Goal: Task Accomplishment & Management: Manage account settings

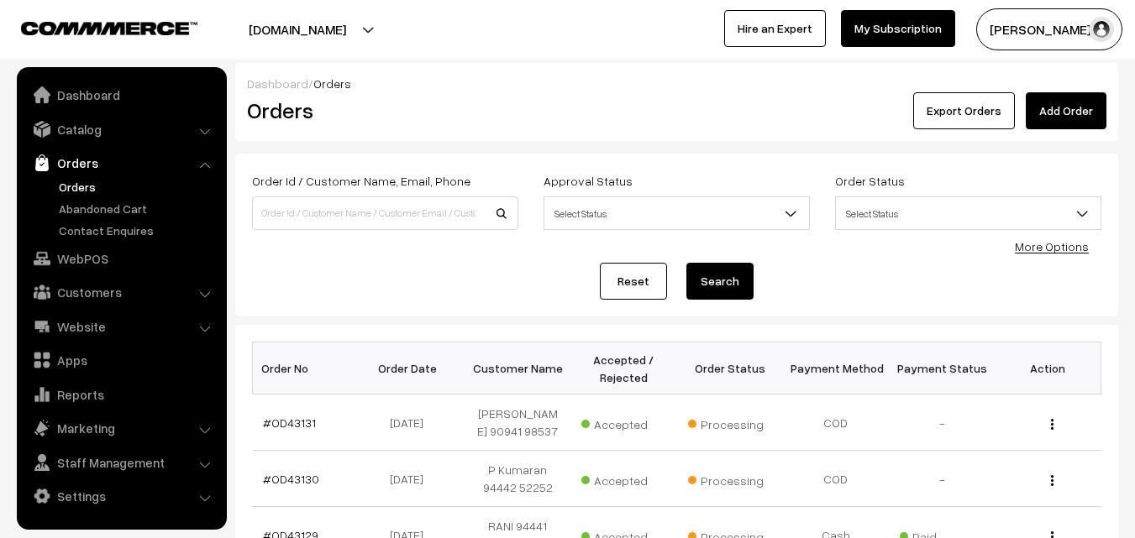
click at [78, 183] on link "Orders" at bounding box center [138, 187] width 166 height 18
click at [104, 265] on link "WebPOS" at bounding box center [121, 259] width 200 height 30
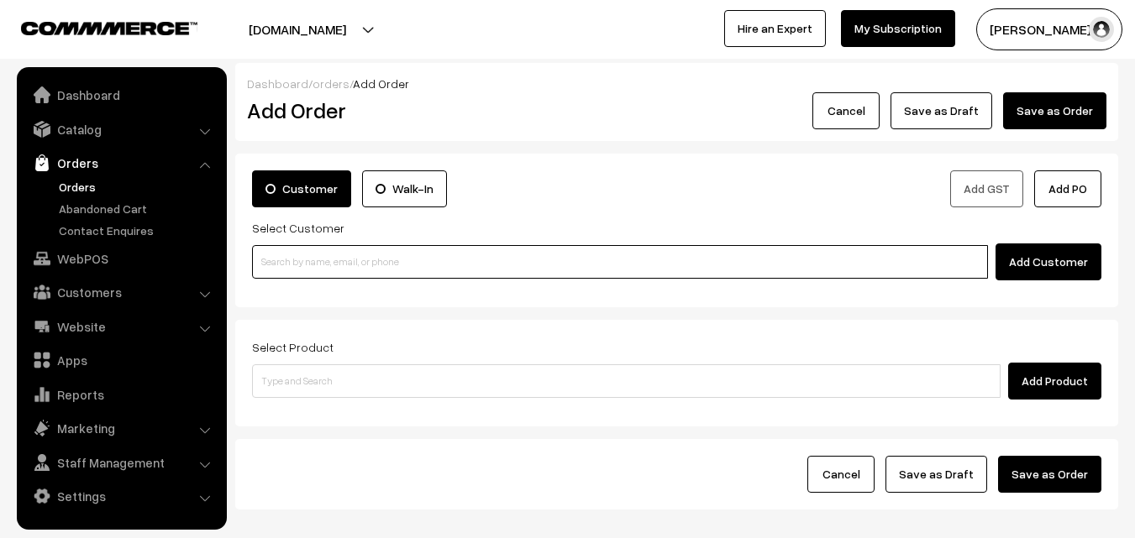
click at [318, 265] on input at bounding box center [620, 262] width 736 height 34
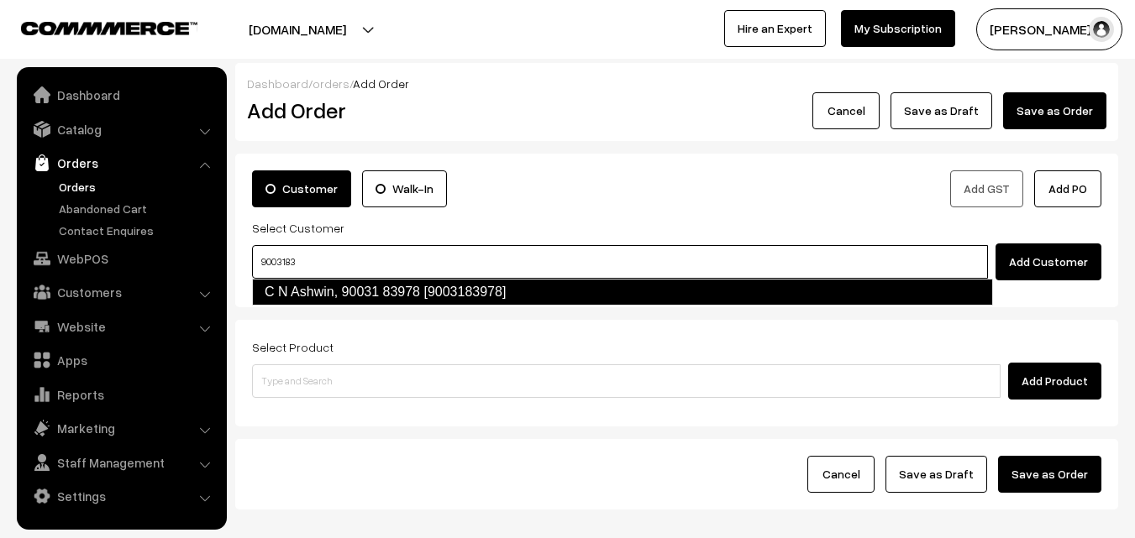
click at [313, 288] on link "C N Ashwin, 90031 83978 [9003183978]" at bounding box center [622, 292] width 741 height 27
type input "9003183"
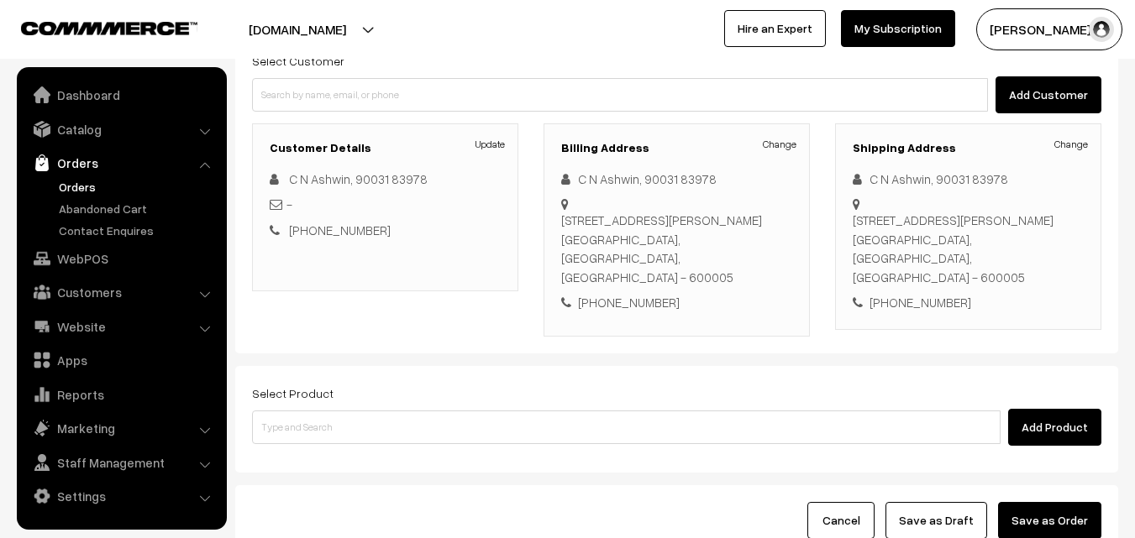
scroll to position [168, 0]
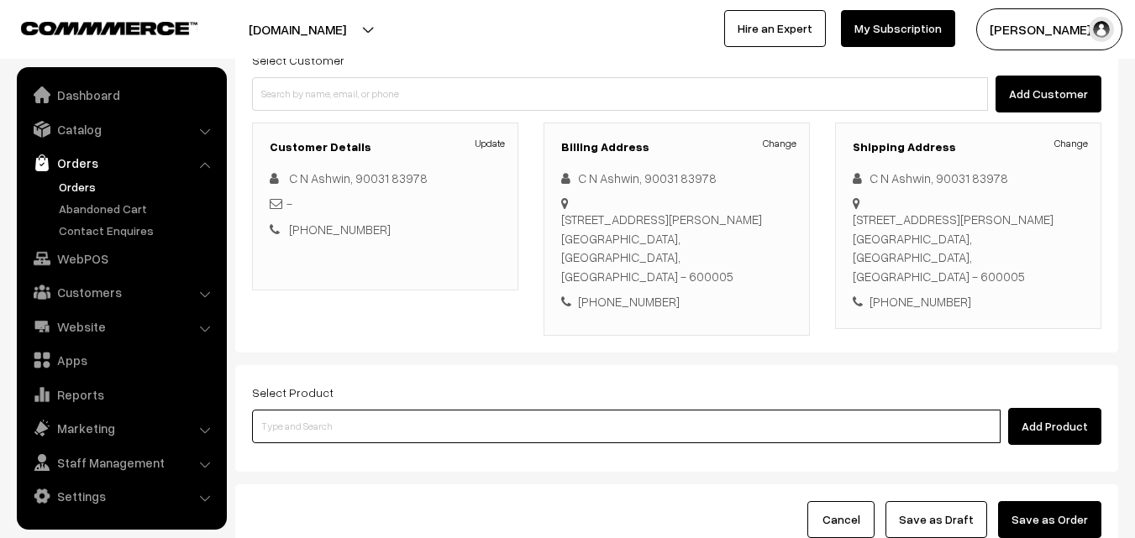
click at [381, 410] on input at bounding box center [626, 427] width 748 height 34
type input "28th with"
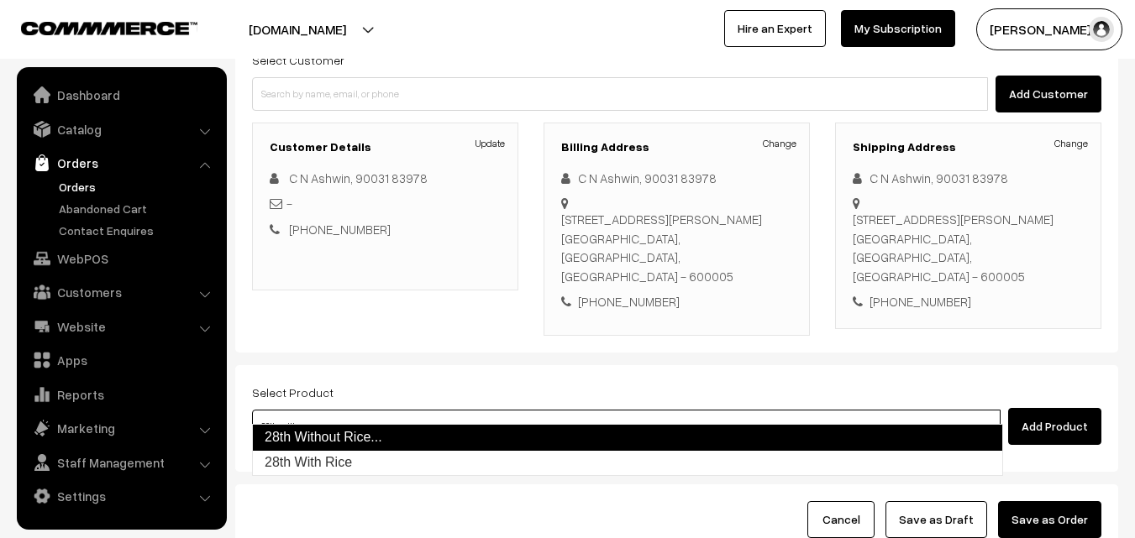
click at [347, 438] on link "28th Without Rice..." at bounding box center [627, 437] width 751 height 27
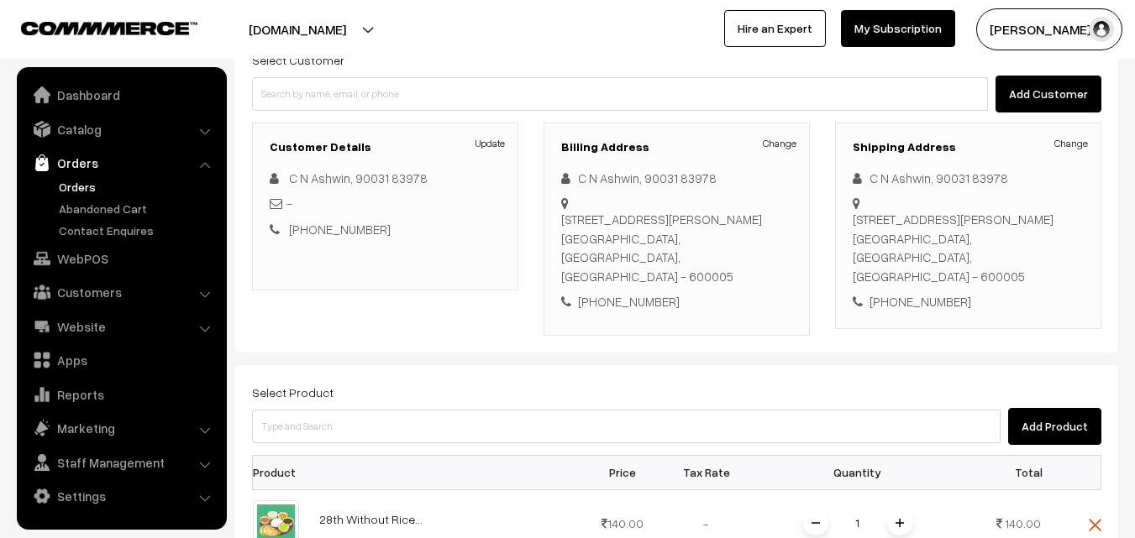
scroll to position [420, 0]
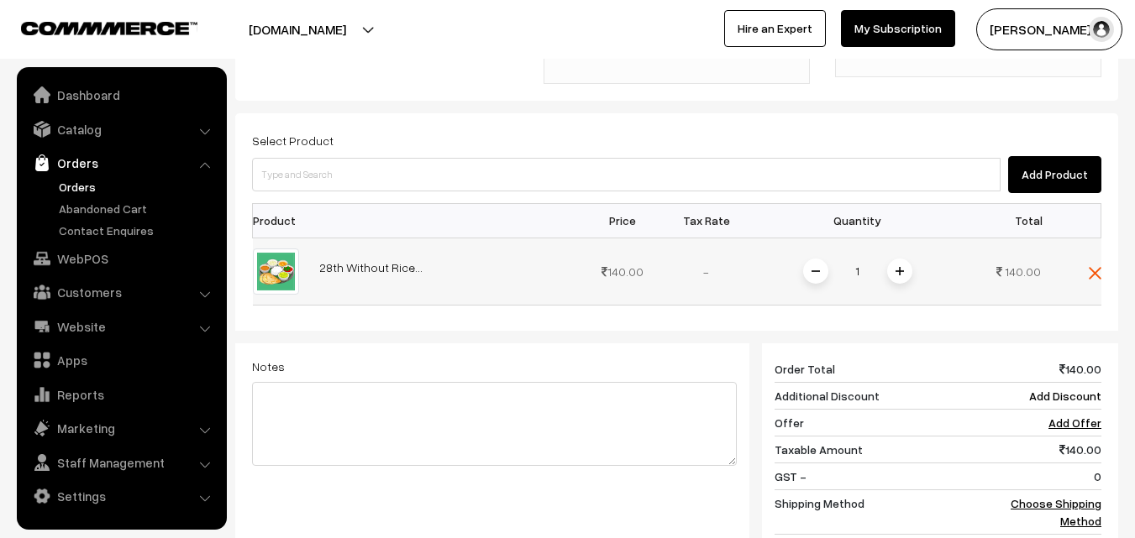
click at [895, 267] on img at bounding box center [899, 271] width 8 height 8
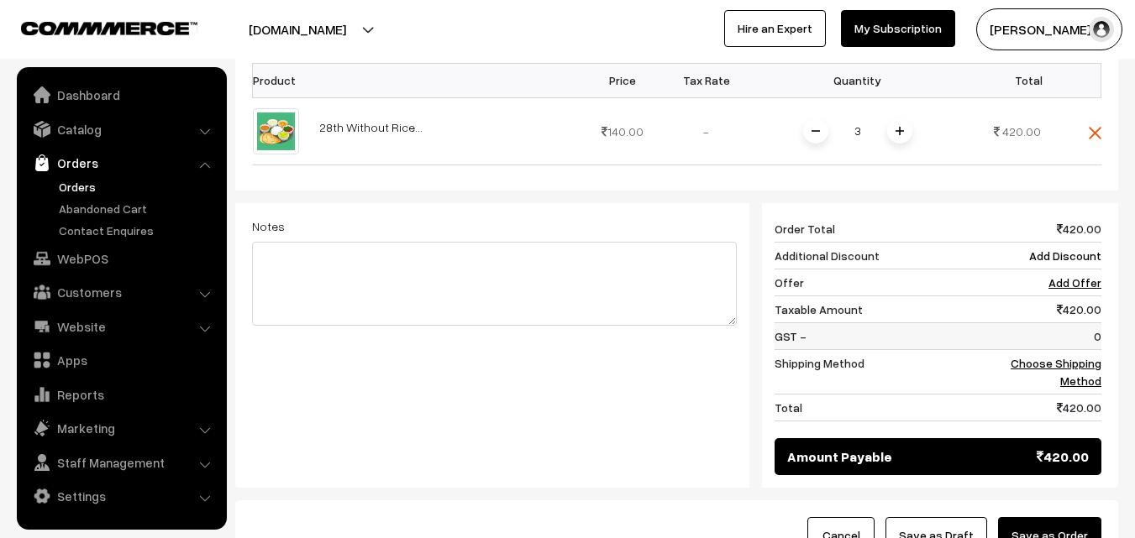
scroll to position [588, 0]
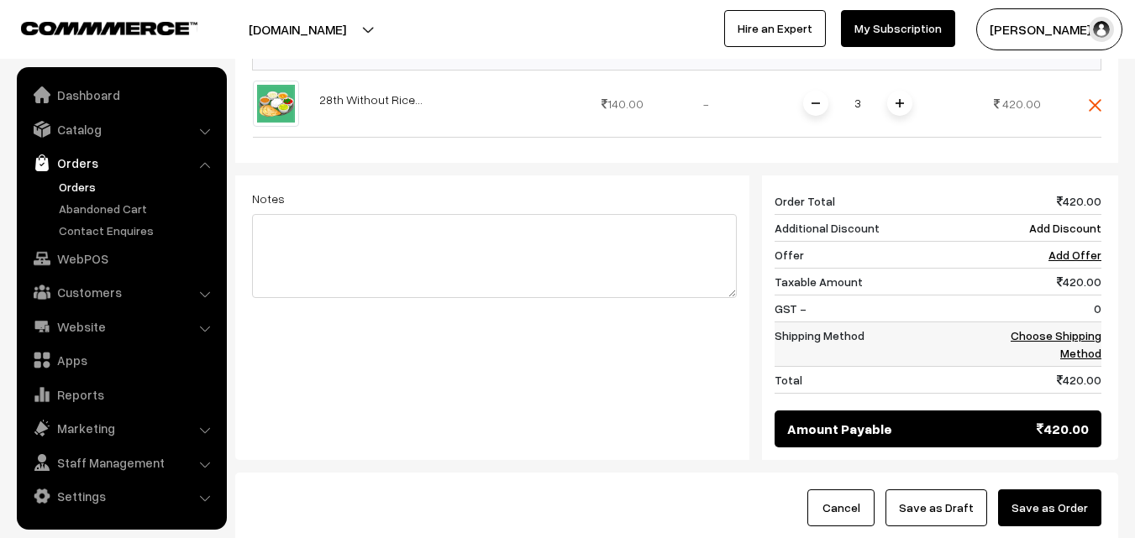
click at [1053, 328] on link "Choose Shipping Method" at bounding box center [1056, 344] width 91 height 32
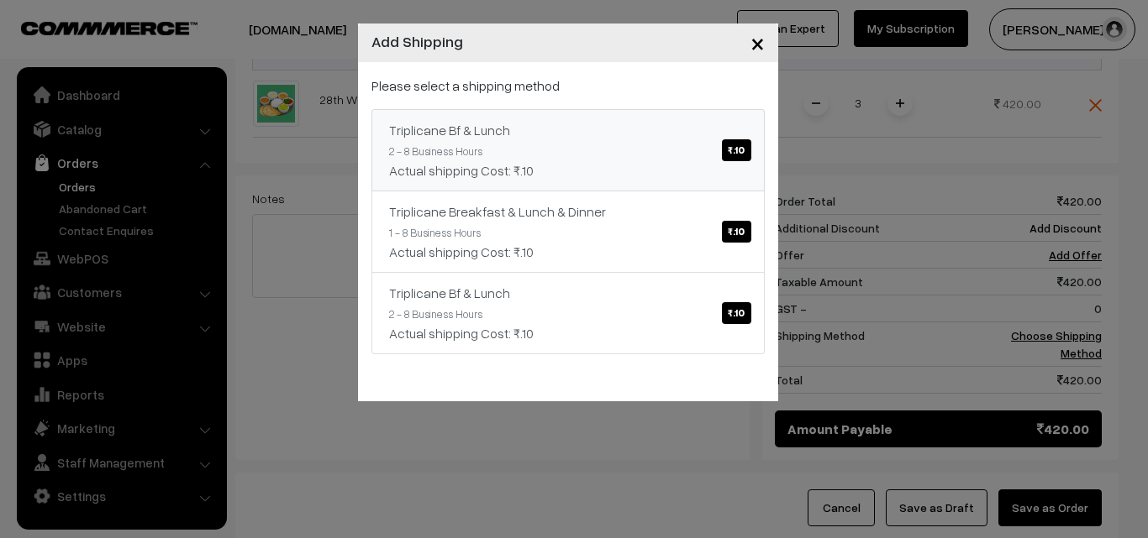
click at [732, 150] on span "₹.10" at bounding box center [736, 150] width 29 height 22
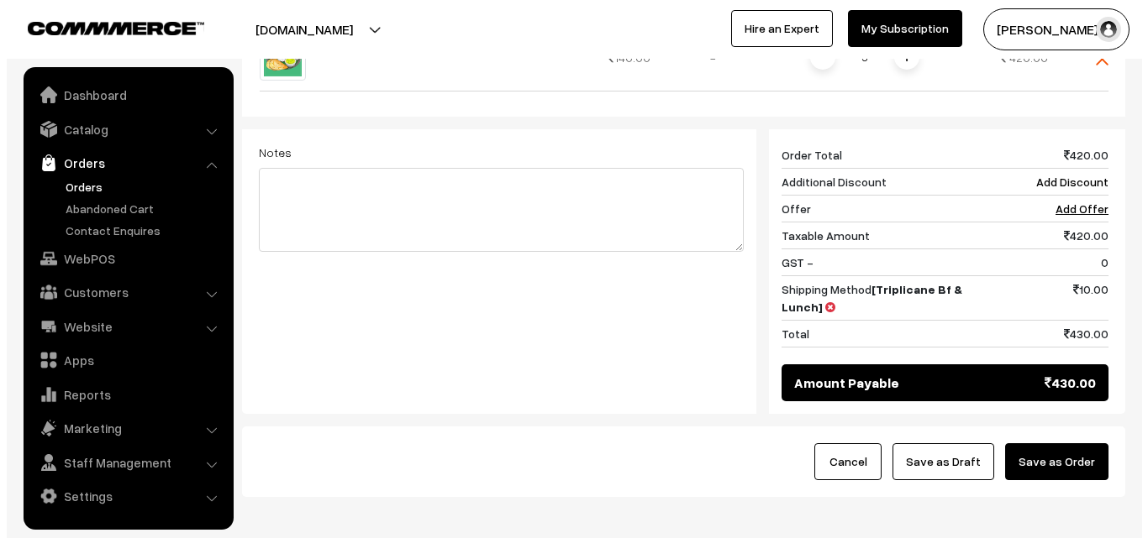
scroll to position [672, 0]
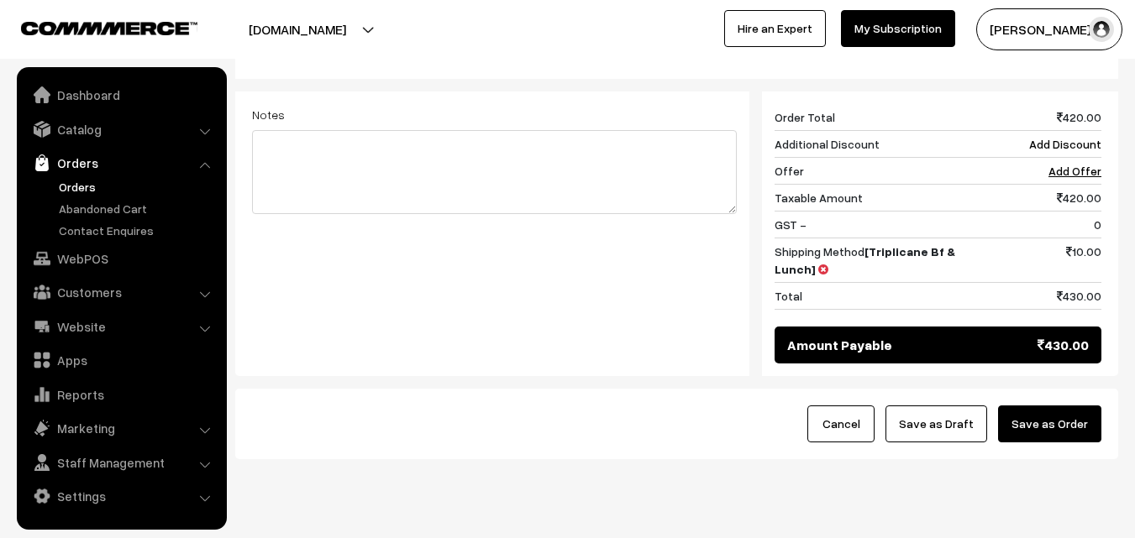
click at [1043, 406] on button "Save as Order" at bounding box center [1049, 424] width 103 height 37
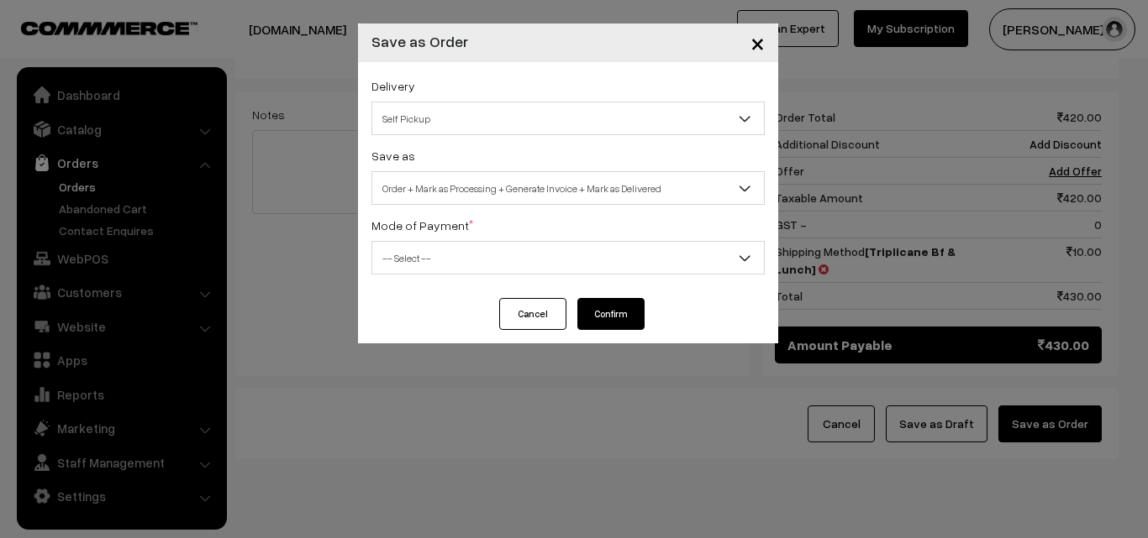
drag, startPoint x: 444, startPoint y: 113, endPoint x: 442, endPoint y: 129, distance: 15.2
click at [442, 117] on span "Self Pickup" at bounding box center [567, 118] width 391 height 29
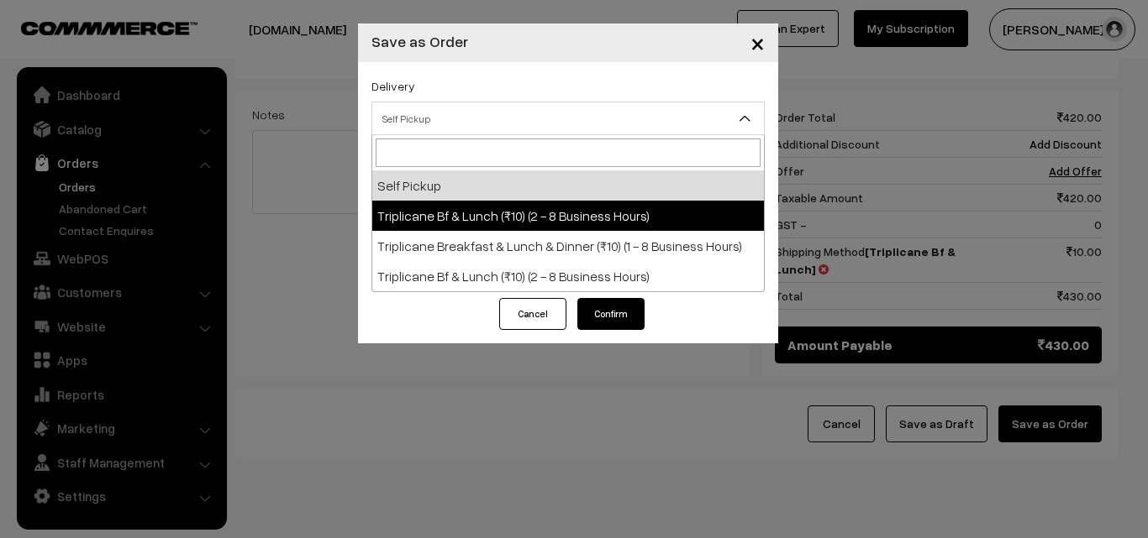
drag, startPoint x: 447, startPoint y: 186, endPoint x: 449, endPoint y: 211, distance: 24.4
select select "TO1"
select select "3"
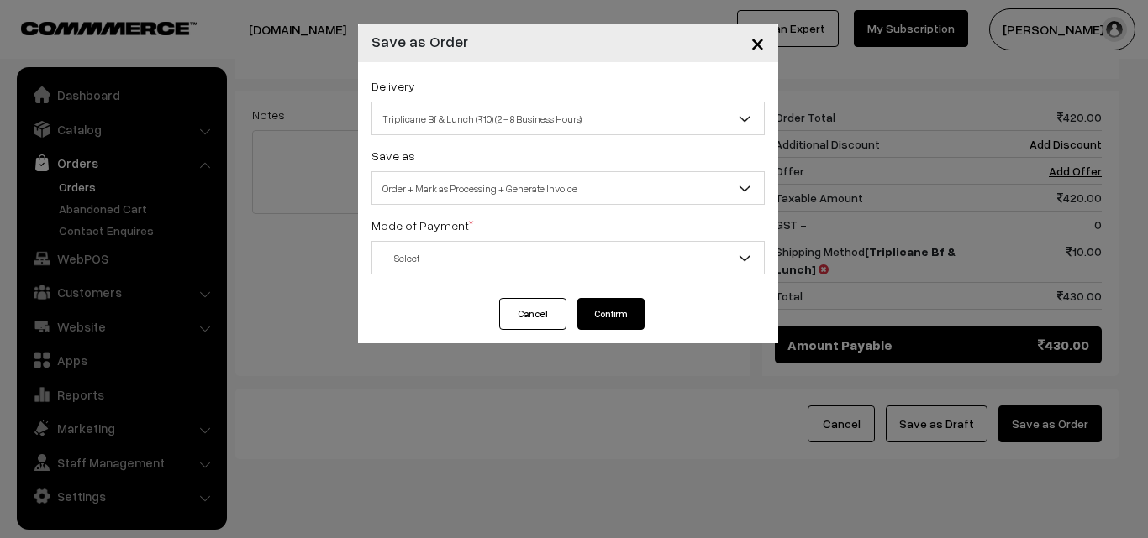
click at [465, 198] on span "Order + Mark as Processing + Generate Invoice" at bounding box center [567, 188] width 391 height 29
drag, startPoint x: 452, startPoint y: 270, endPoint x: 450, endPoint y: 259, distance: 11.9
click at [450, 260] on span "-- Select --" at bounding box center [567, 258] width 391 height 29
click at [449, 260] on span "-- Select --" at bounding box center [567, 258] width 391 height 29
click at [432, 262] on span "-- Select --" at bounding box center [567, 258] width 391 height 29
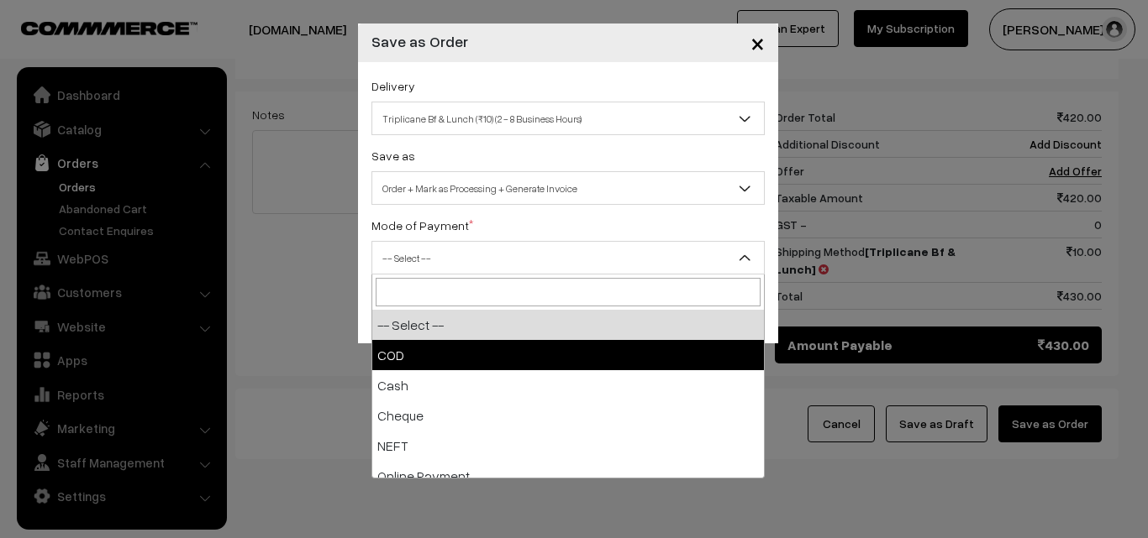
select select "1"
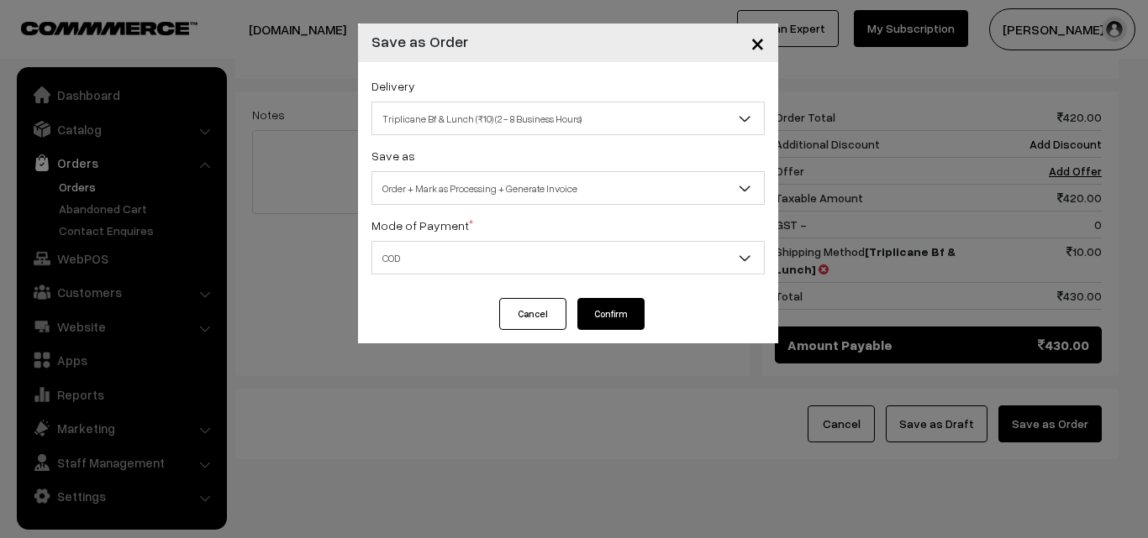
click at [633, 324] on button "Confirm" at bounding box center [610, 314] width 67 height 32
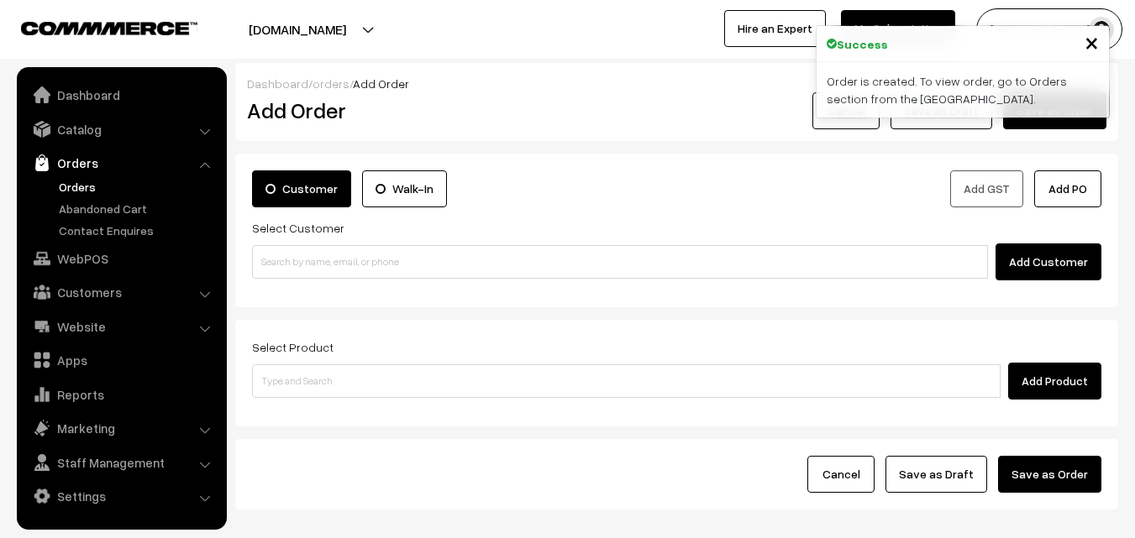
click at [74, 186] on link "Orders" at bounding box center [138, 187] width 166 height 18
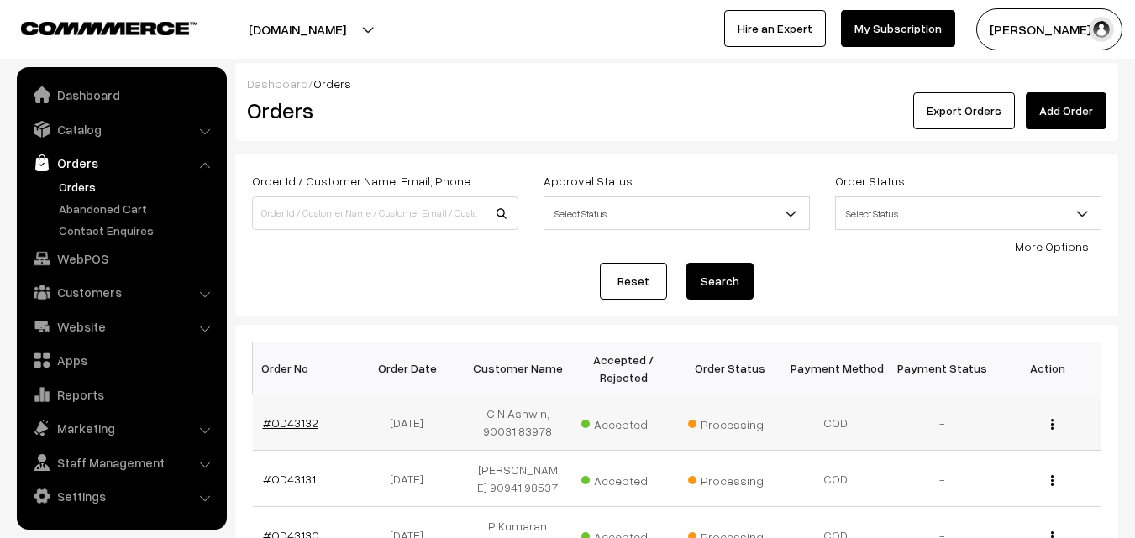
click at [280, 418] on link "#OD43132" at bounding box center [290, 423] width 55 height 14
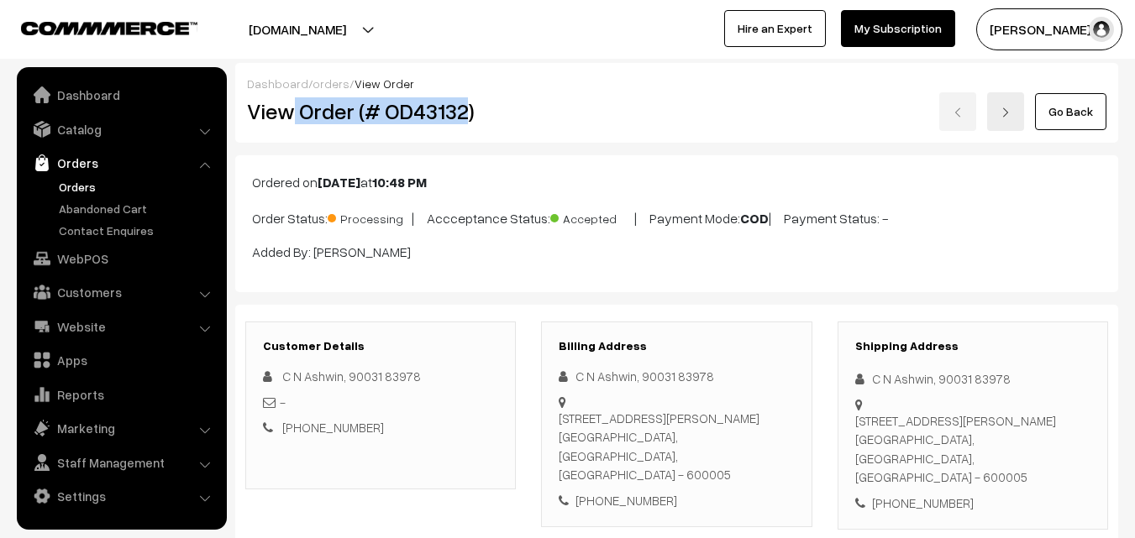
click at [330, 102] on h2 "View Order (# OD43132)" at bounding box center [382, 111] width 270 height 26
drag, startPoint x: 303, startPoint y: 115, endPoint x: 615, endPoint y: 113, distance: 311.7
click at [615, 113] on div "View Order (# OD43132) Go Back" at bounding box center [676, 111] width 885 height 39
copy div "Order (# OD43132)"
click at [73, 252] on link "WebPOS" at bounding box center [121, 259] width 200 height 30
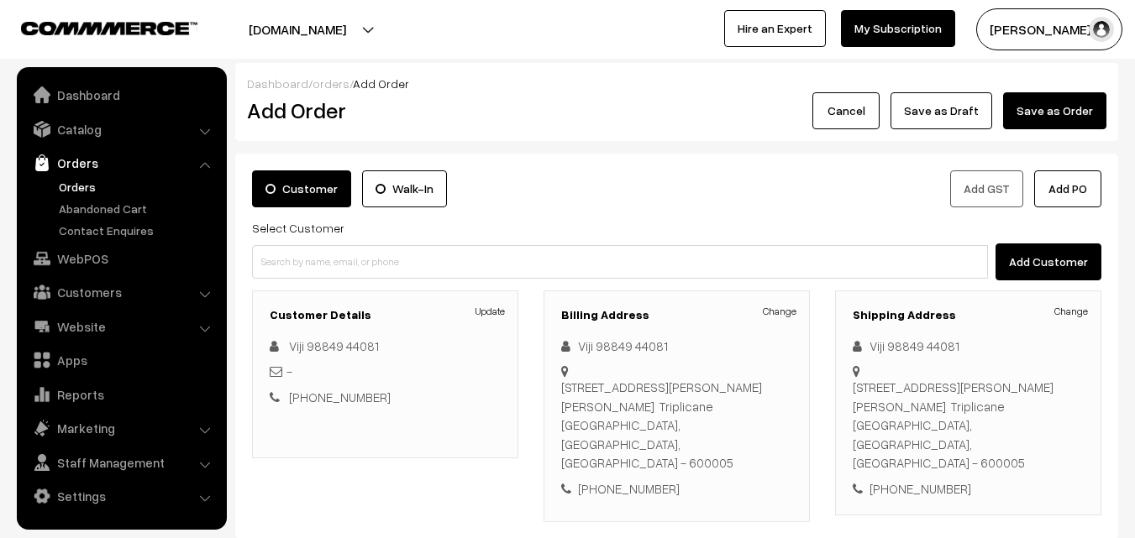
scroll to position [287, 0]
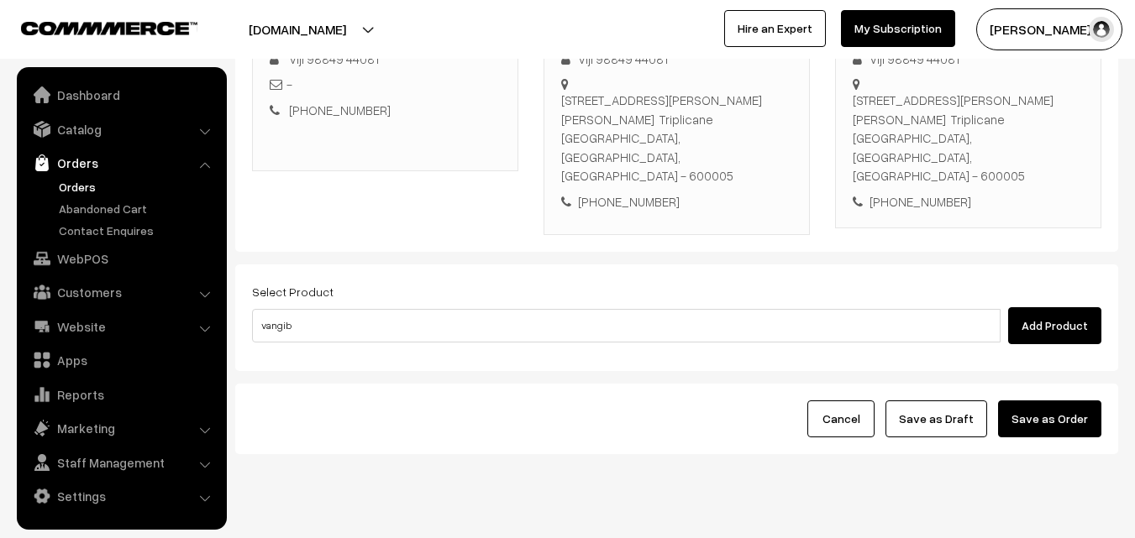
type input "vangiba"
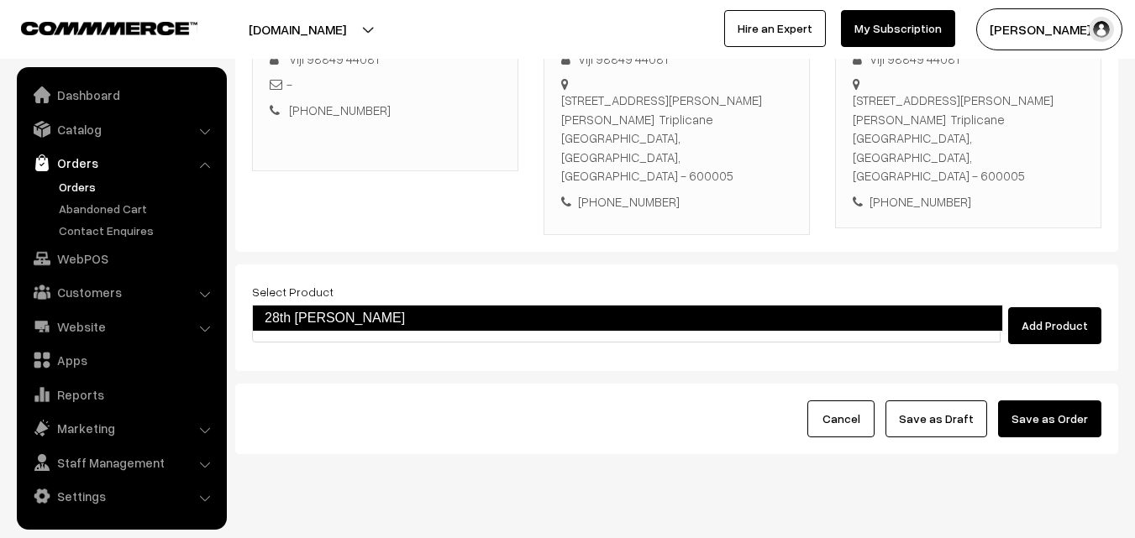
click at [339, 326] on link "28th Vangibath Sadam" at bounding box center [627, 318] width 751 height 27
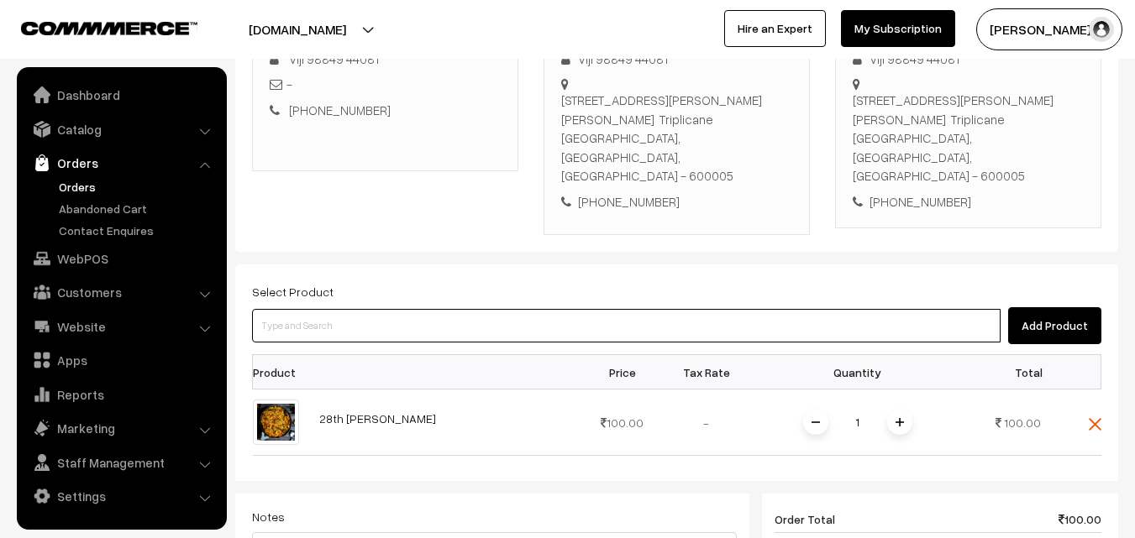
drag, startPoint x: 296, startPoint y: 286, endPoint x: 294, endPoint y: 276, distance: 9.4
click at [297, 309] on input at bounding box center [626, 326] width 748 height 34
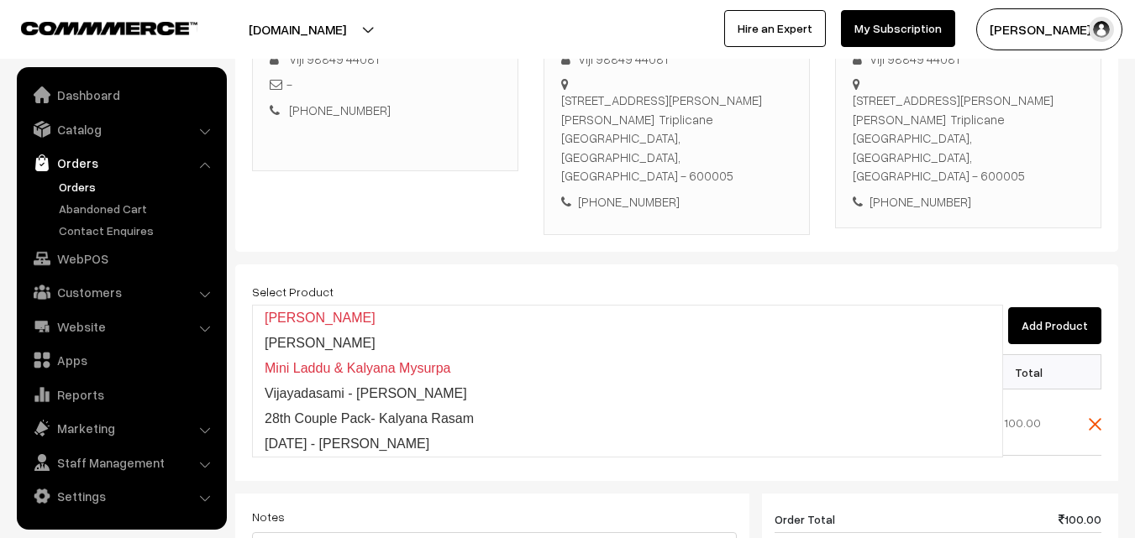
type input "kalyana"
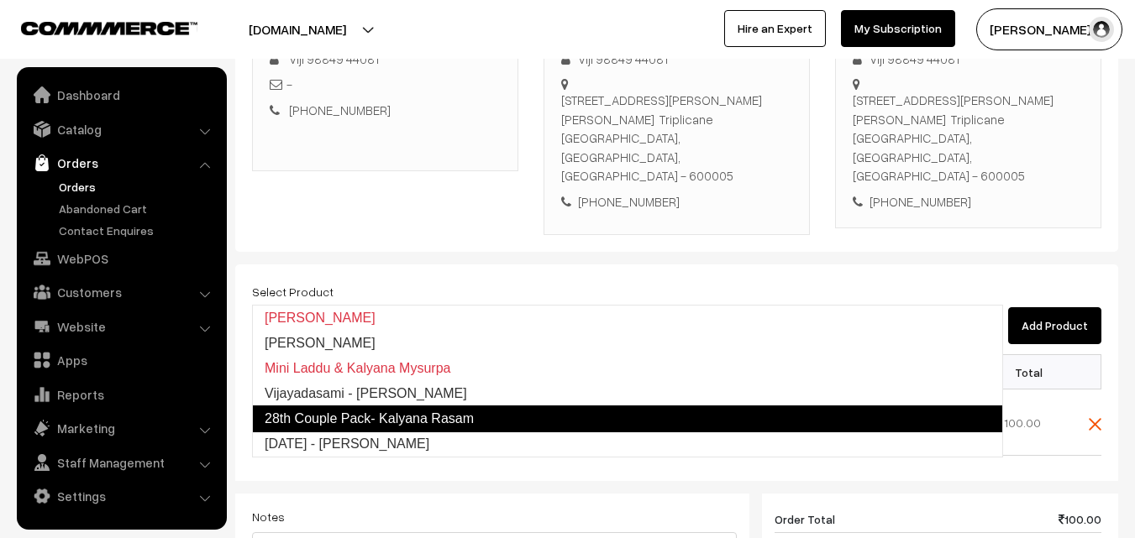
click at [349, 410] on link "28th Couple Pack- Kalyana Rasam" at bounding box center [627, 419] width 751 height 27
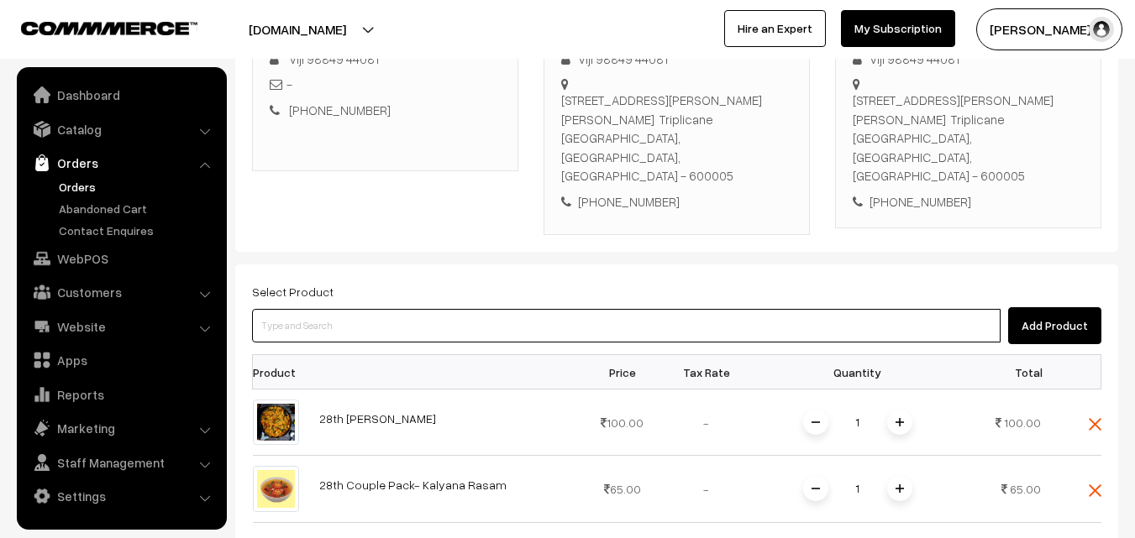
click at [344, 309] on input at bounding box center [626, 326] width 748 height 34
type input "kootu"
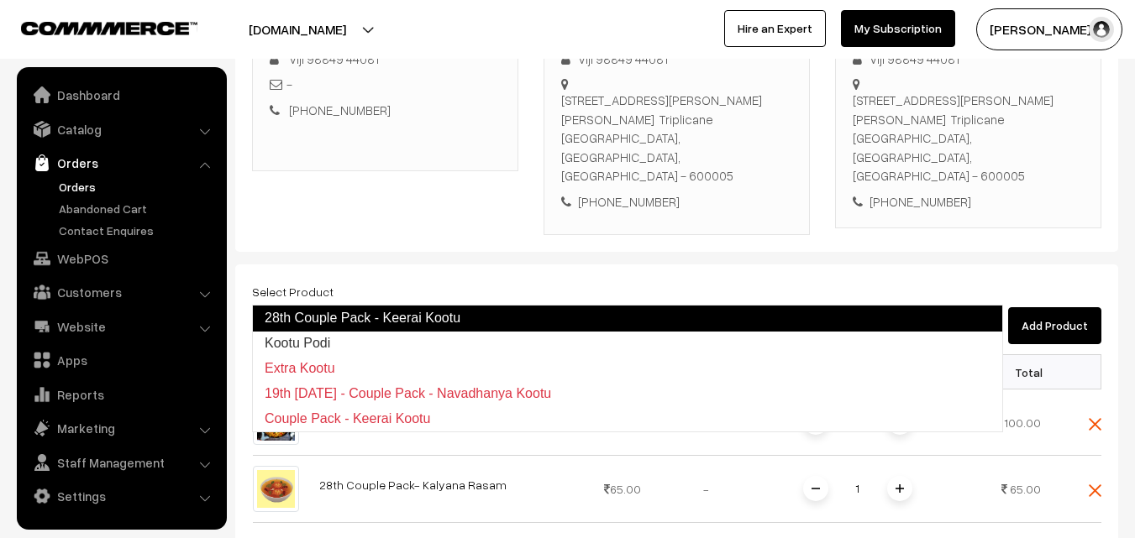
click at [344, 308] on link "28th Couple Pack - Keerai Kootu" at bounding box center [627, 318] width 751 height 27
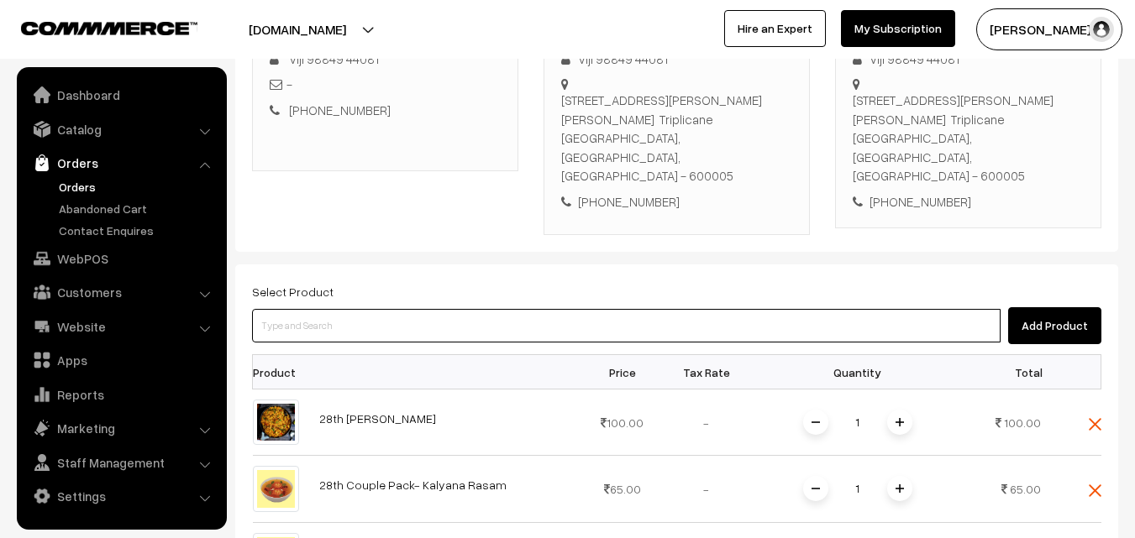
click at [348, 309] on input at bounding box center [626, 326] width 748 height 34
type input "poriyal"
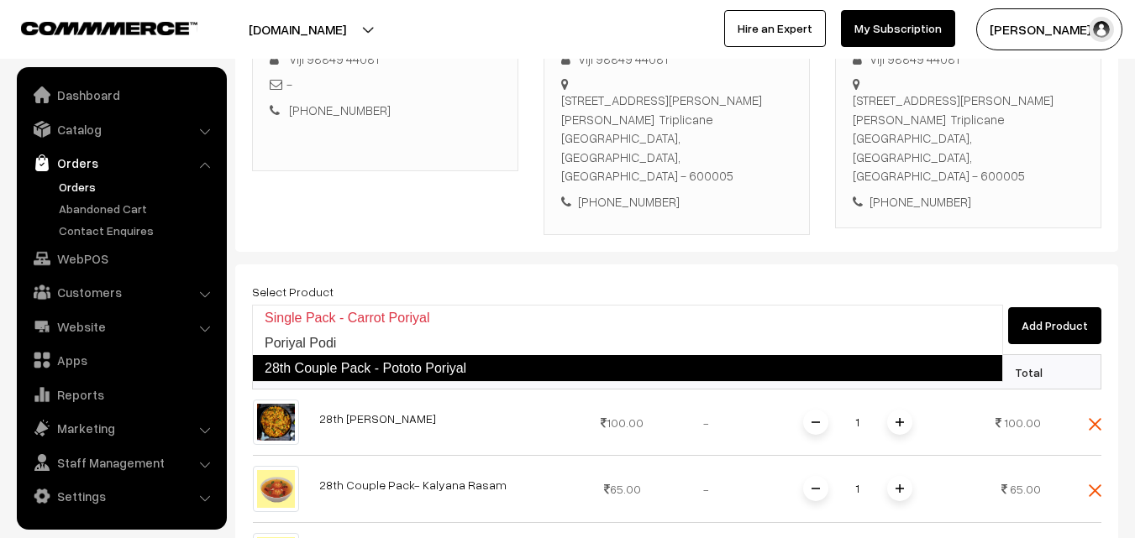
click at [364, 363] on link "28th Couple Pack - Pototo Poriyal" at bounding box center [627, 368] width 751 height 27
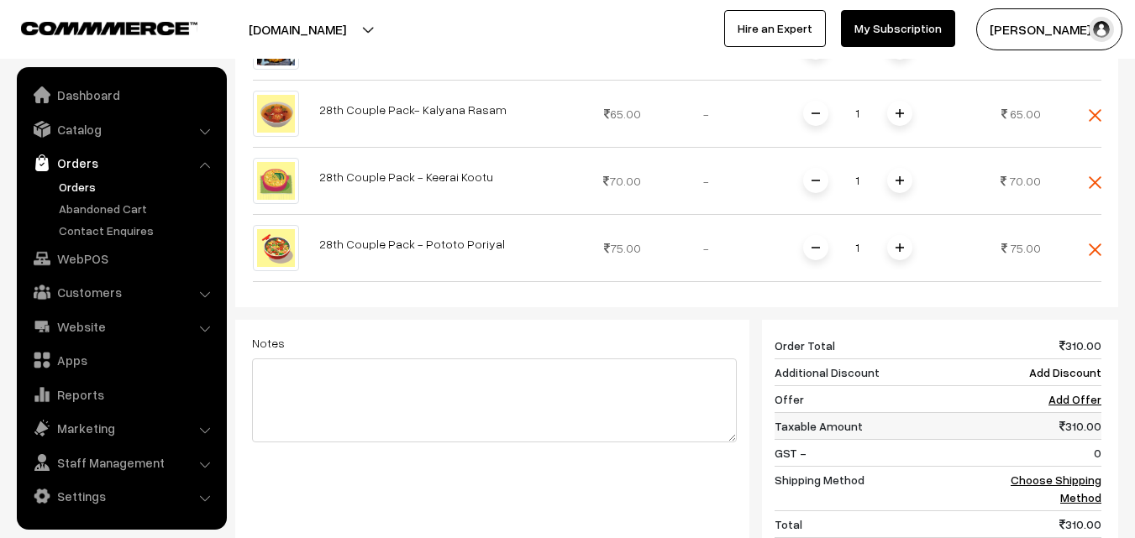
scroll to position [707, 0]
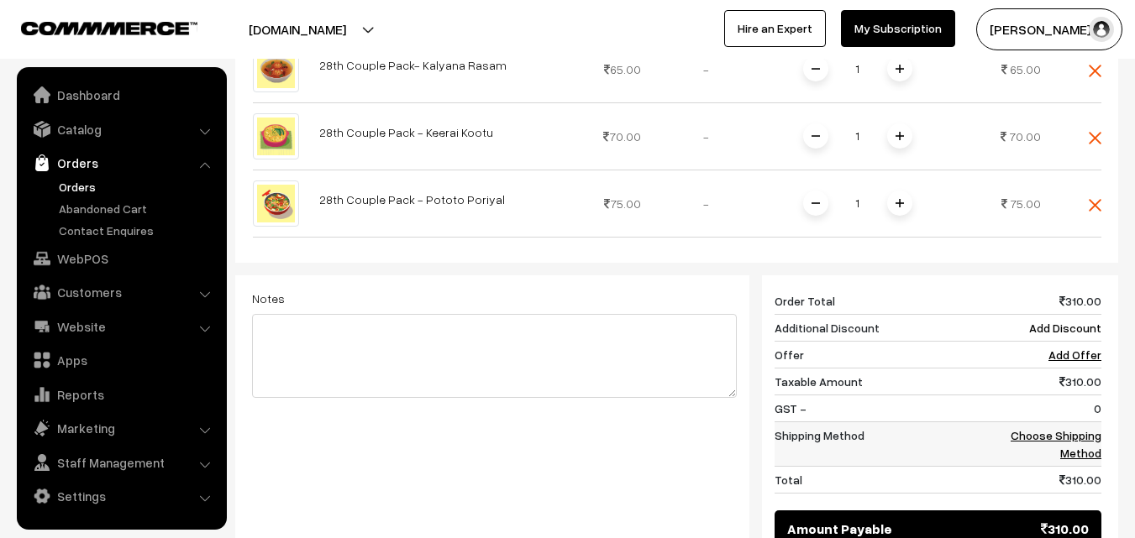
click at [1072, 428] on link "Choose Shipping Method" at bounding box center [1056, 444] width 91 height 32
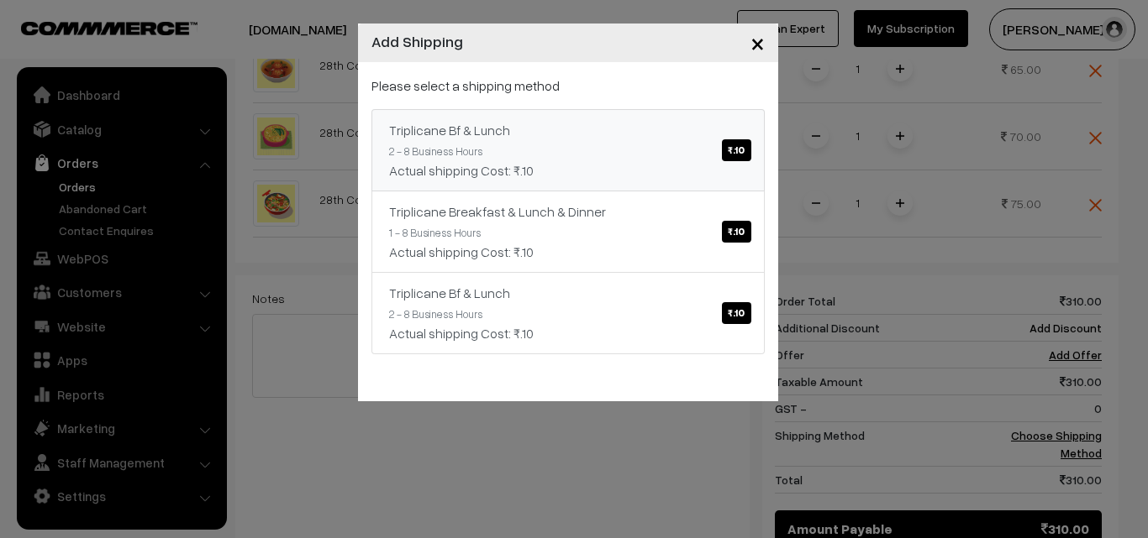
click at [720, 164] on div "Actual shipping Cost: ₹.10" at bounding box center [568, 170] width 358 height 20
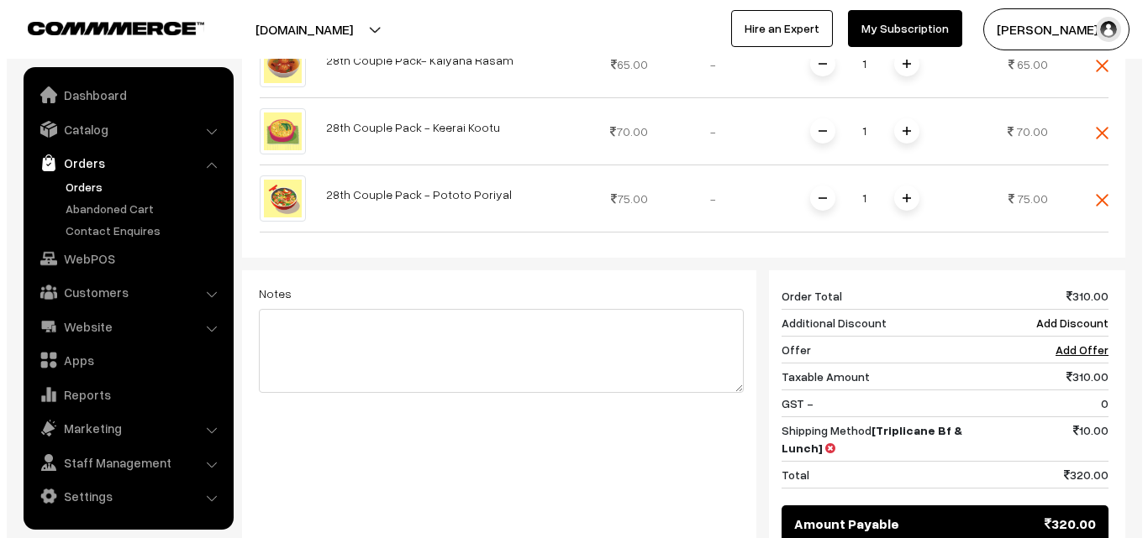
scroll to position [879, 0]
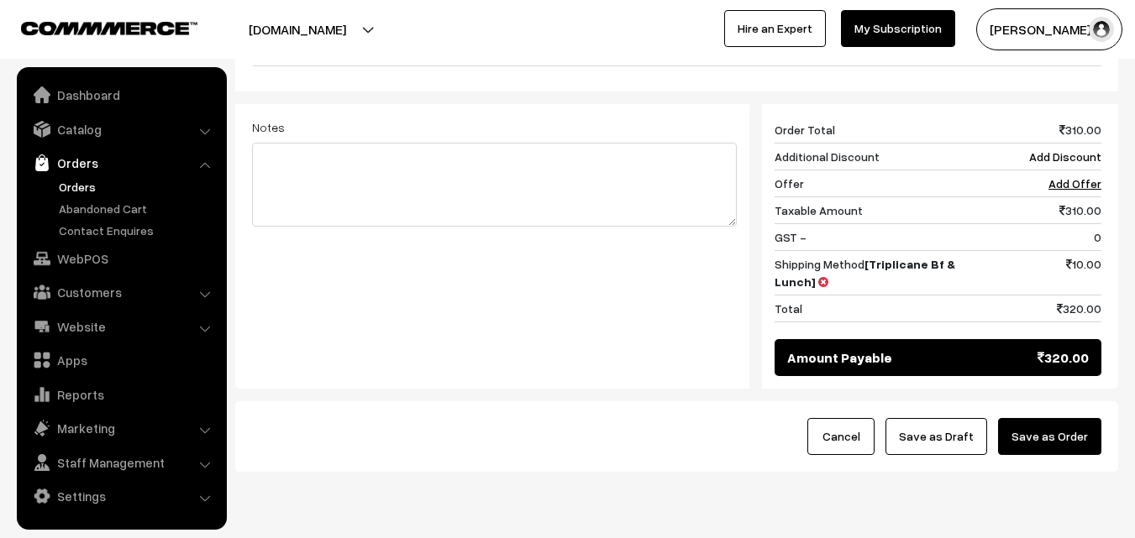
click at [1071, 418] on button "Save as Order" at bounding box center [1049, 436] width 103 height 37
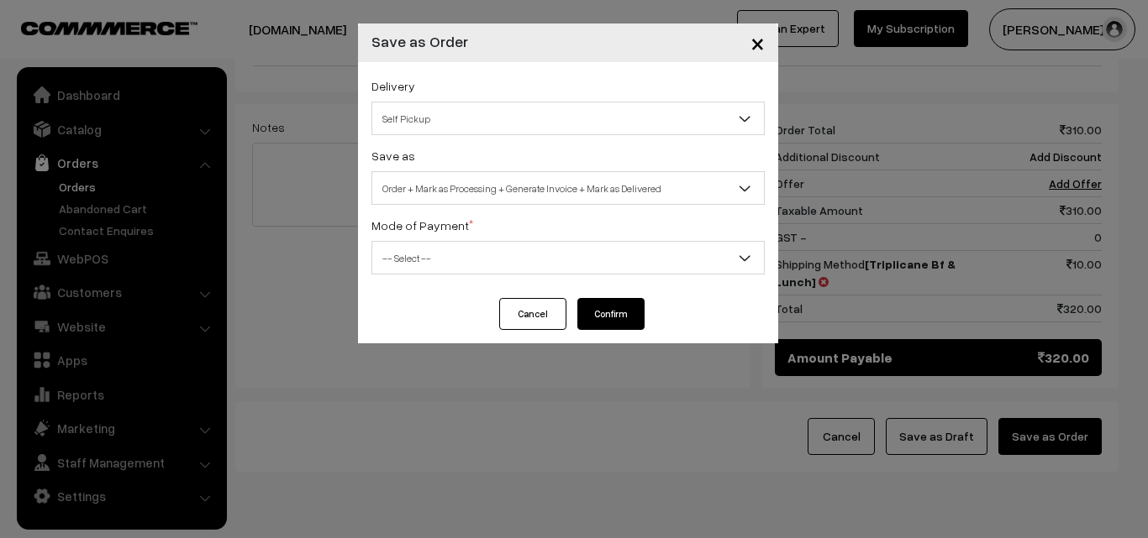
click at [474, 113] on span "Self Pickup" at bounding box center [567, 118] width 391 height 29
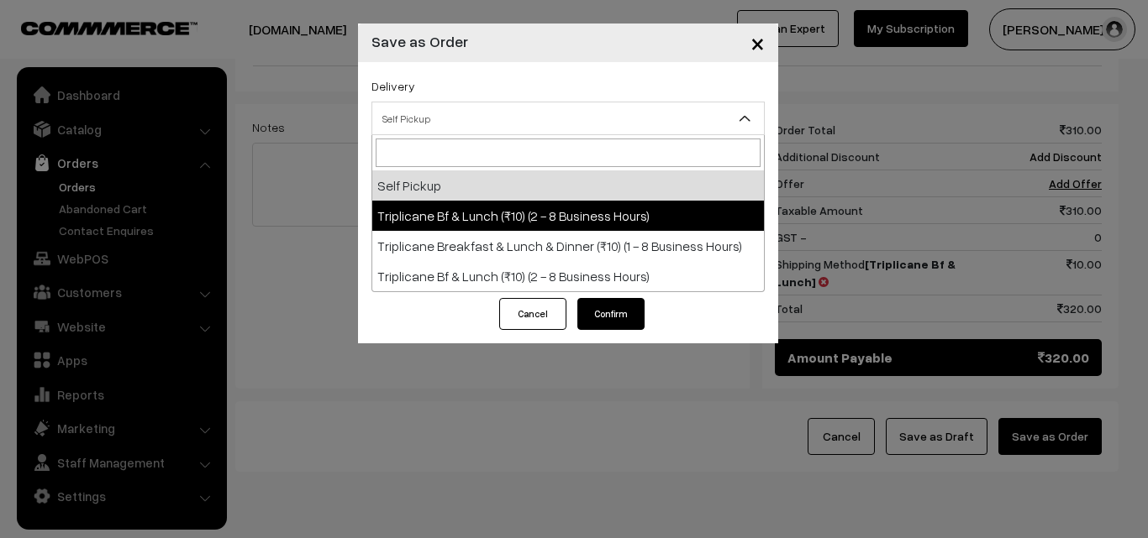
select select "TO1"
select select "3"
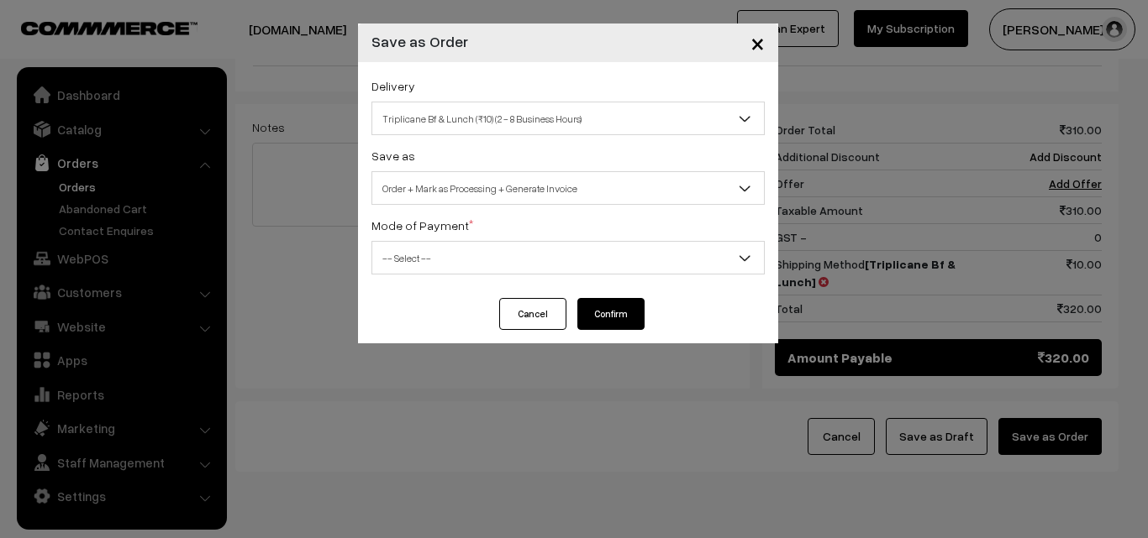
click at [526, 192] on span "Order + Mark as Processing + Generate Invoice" at bounding box center [567, 188] width 391 height 29
click at [432, 264] on span "-- Select --" at bounding box center [567, 258] width 391 height 29
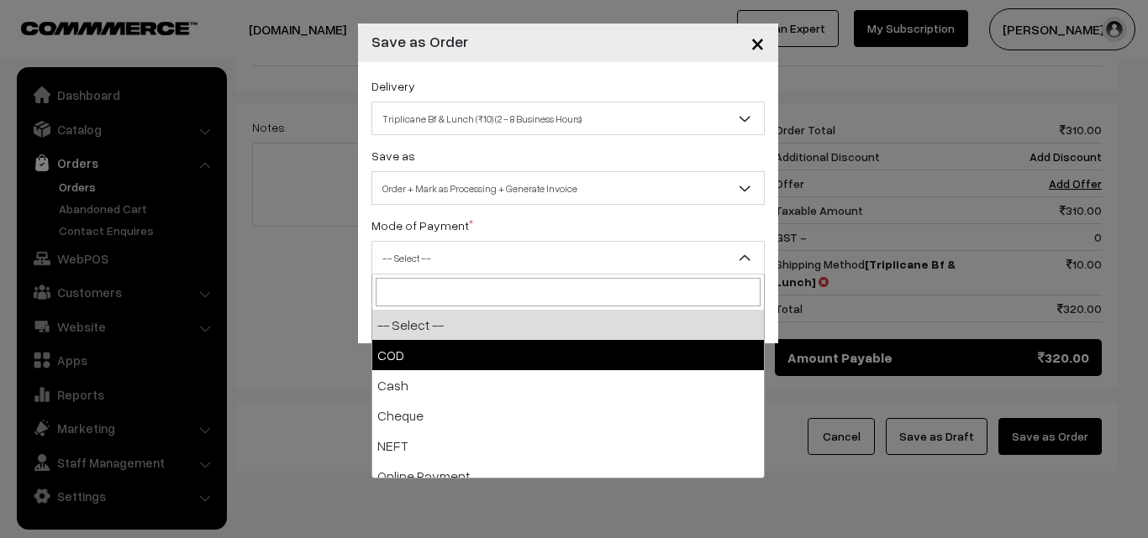
select select "1"
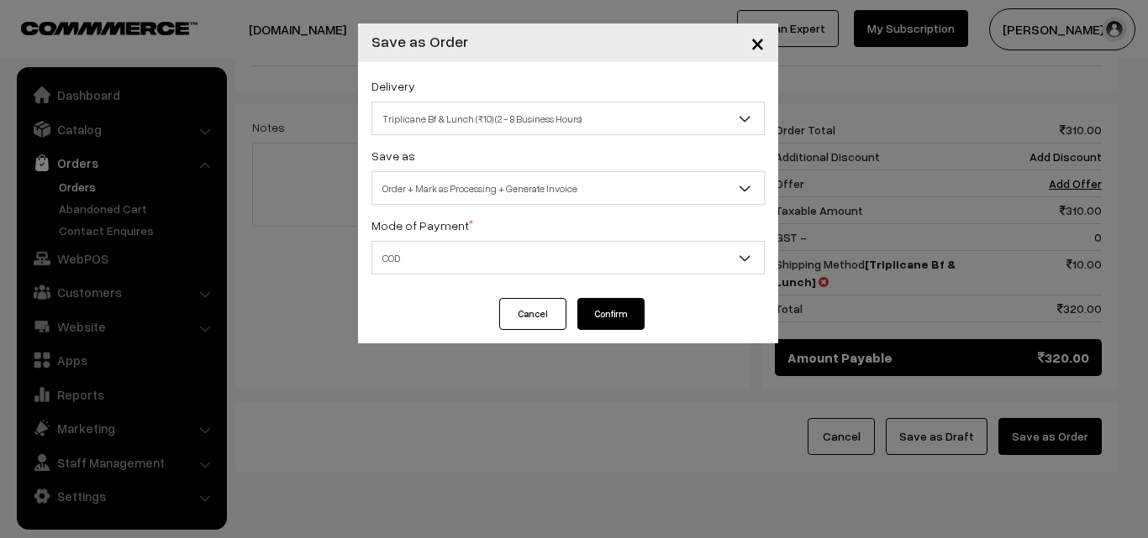
click at [615, 318] on button "Confirm" at bounding box center [610, 314] width 67 height 32
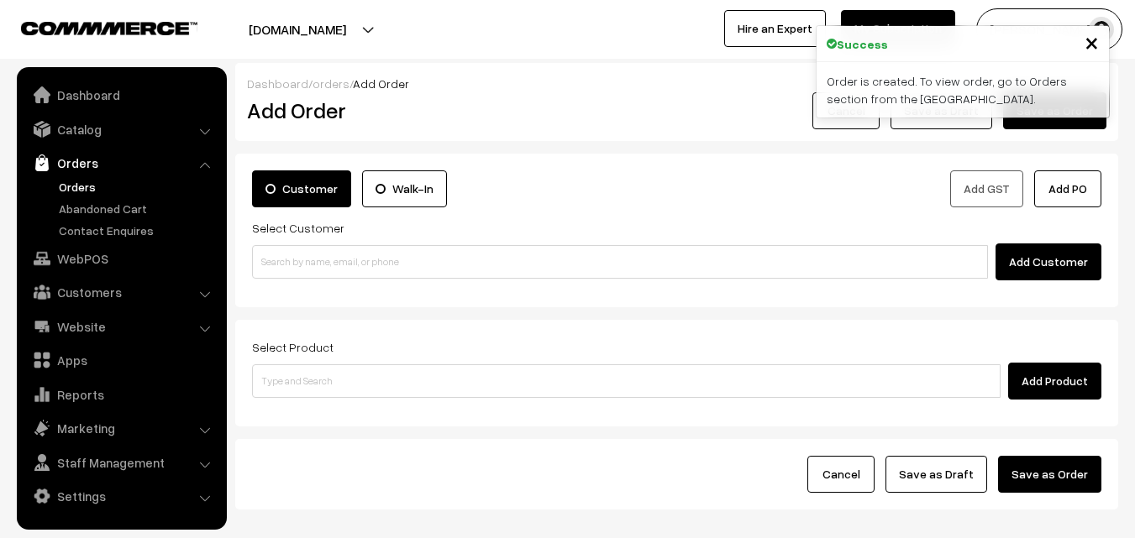
click at [76, 192] on link "Orders" at bounding box center [138, 187] width 166 height 18
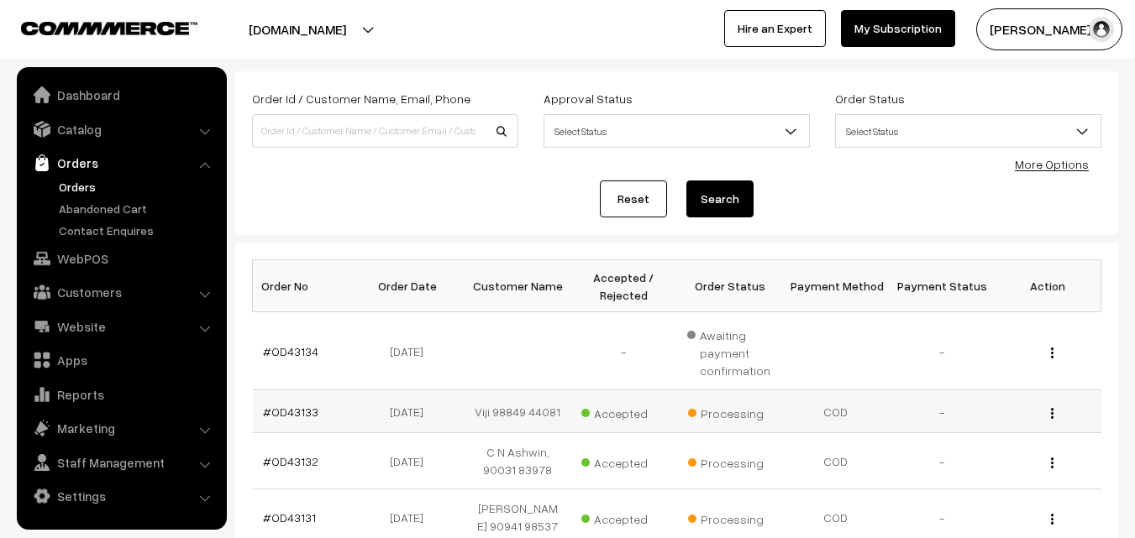
scroll to position [84, 0]
click at [301, 409] on link "#OD43133" at bounding box center [290, 410] width 55 height 14
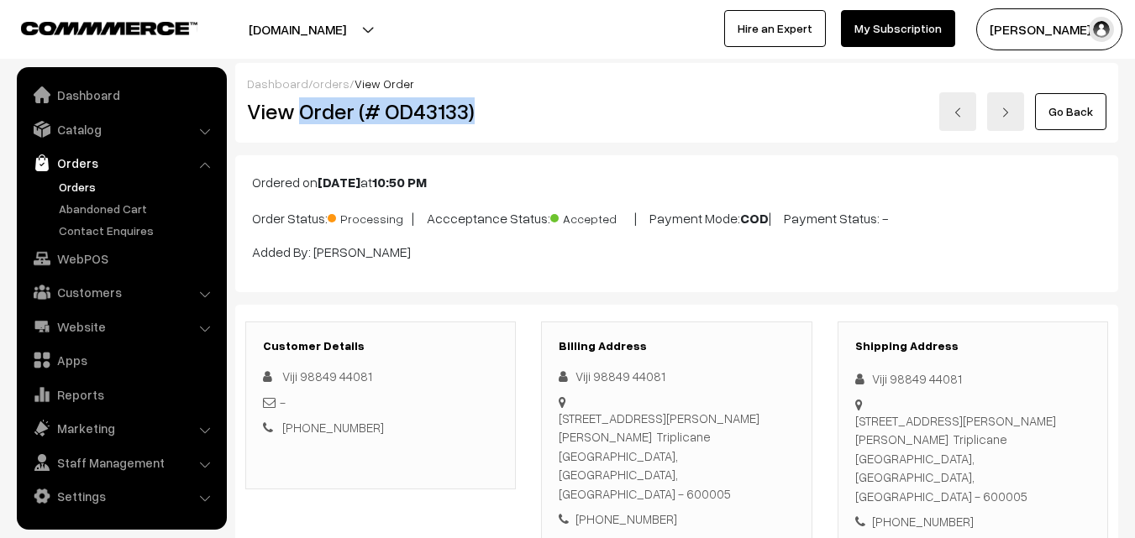
drag, startPoint x: 299, startPoint y: 102, endPoint x: 470, endPoint y: 96, distance: 170.6
click at [470, 96] on div "View Order (# OD43133)" at bounding box center [381, 111] width 295 height 39
copy h2 "Order (# OD43133)"
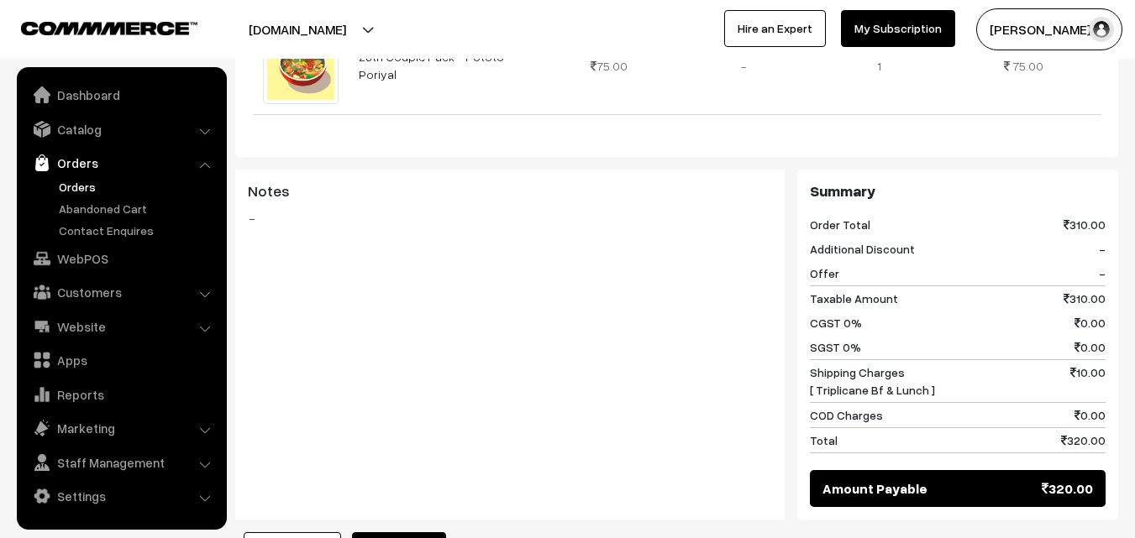
scroll to position [1092, 0]
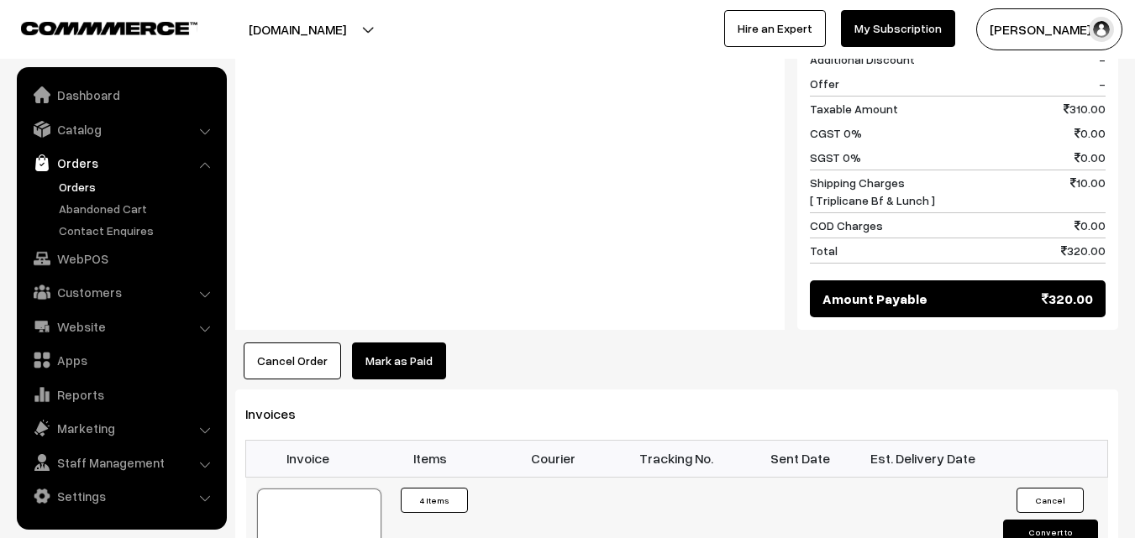
click at [323, 489] on div at bounding box center [319, 531] width 124 height 84
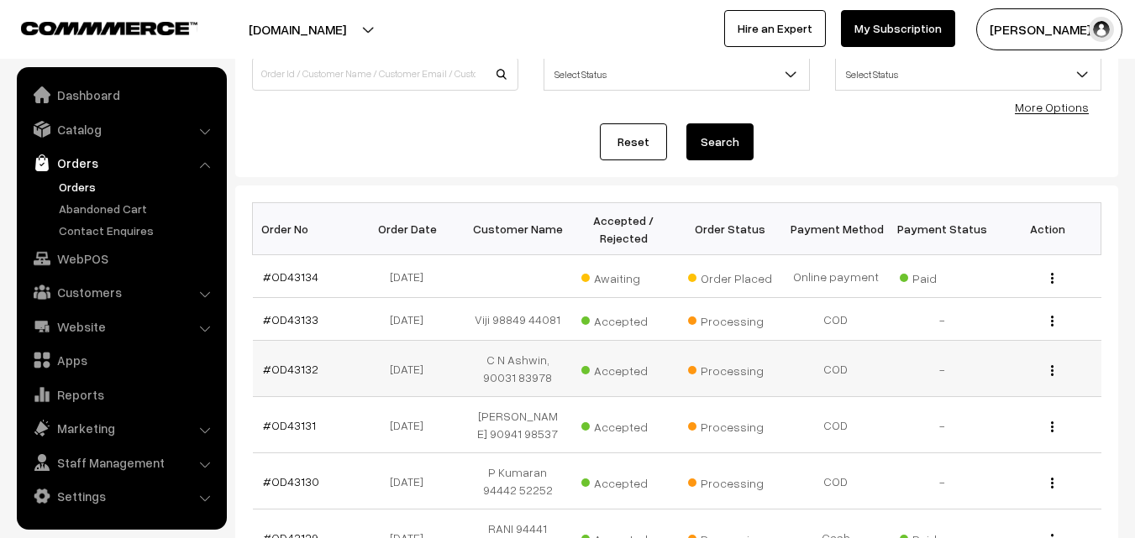
scroll to position [168, 0]
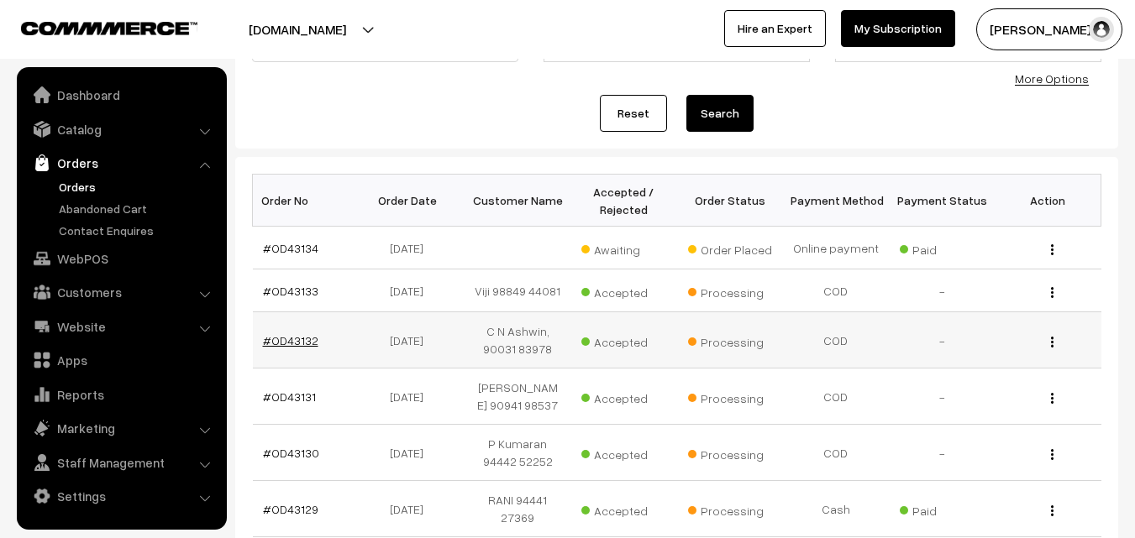
click at [298, 341] on link "#OD43132" at bounding box center [290, 341] width 55 height 14
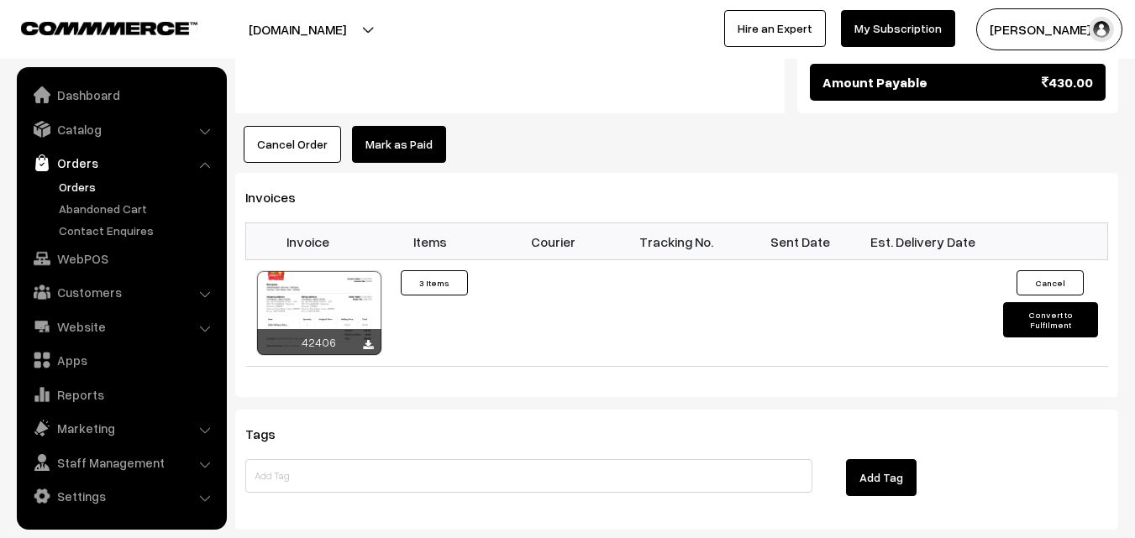
scroll to position [1008, 0]
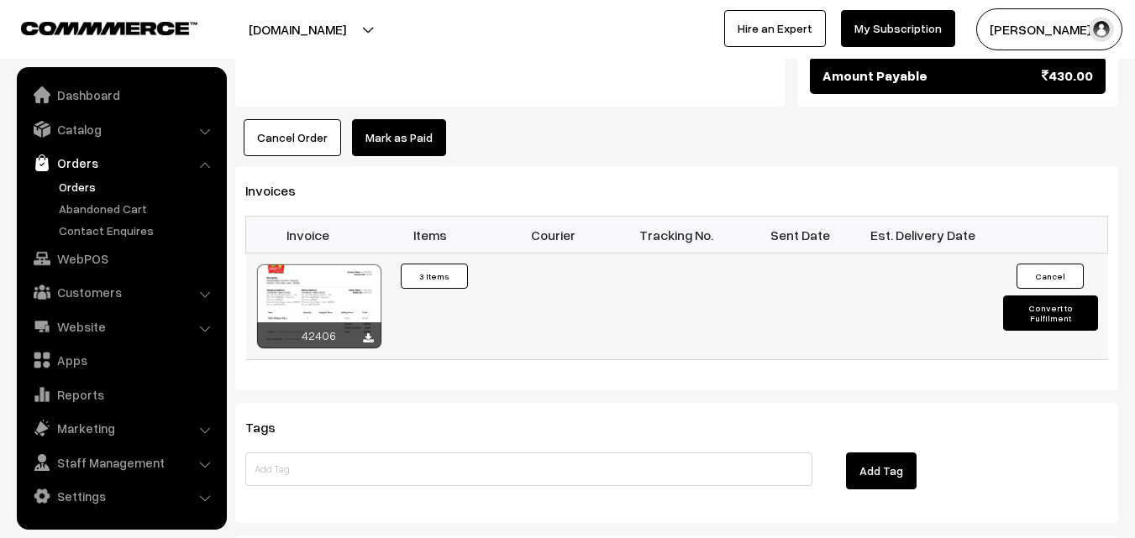
click at [348, 265] on div at bounding box center [319, 307] width 124 height 84
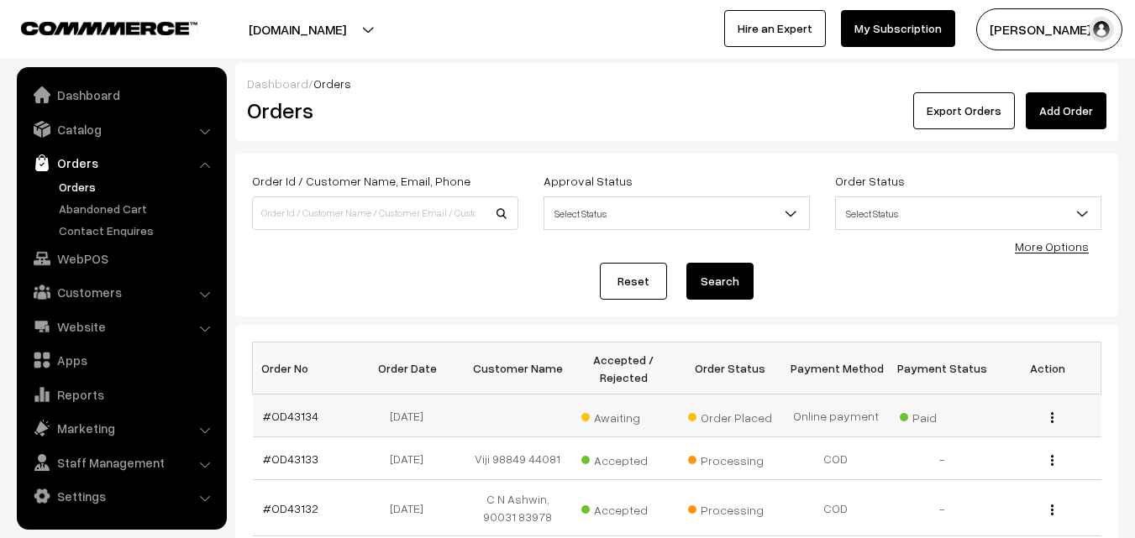
scroll to position [168, 0]
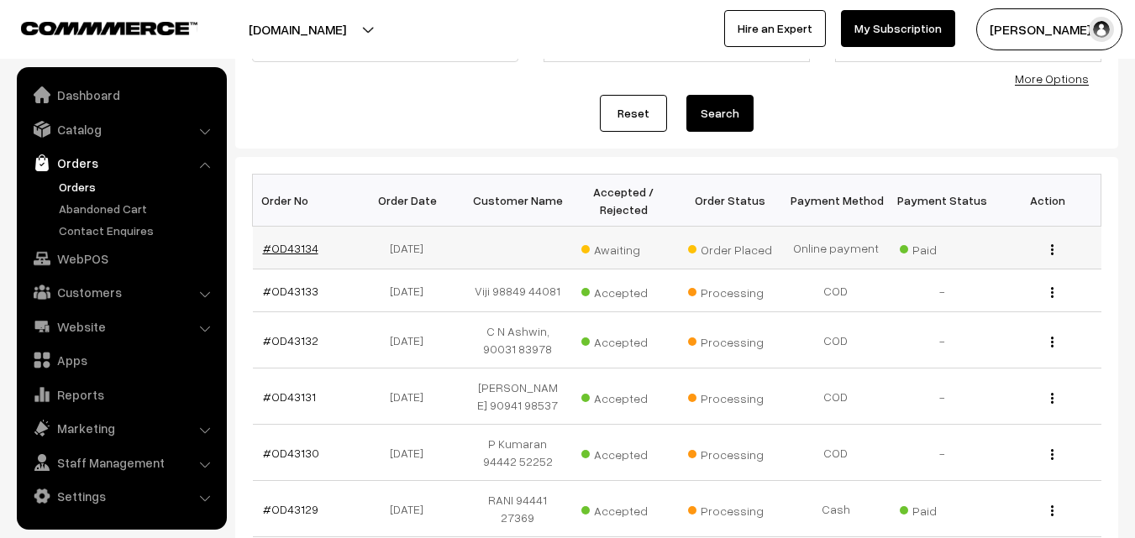
click at [293, 252] on link "#OD43134" at bounding box center [290, 248] width 55 height 14
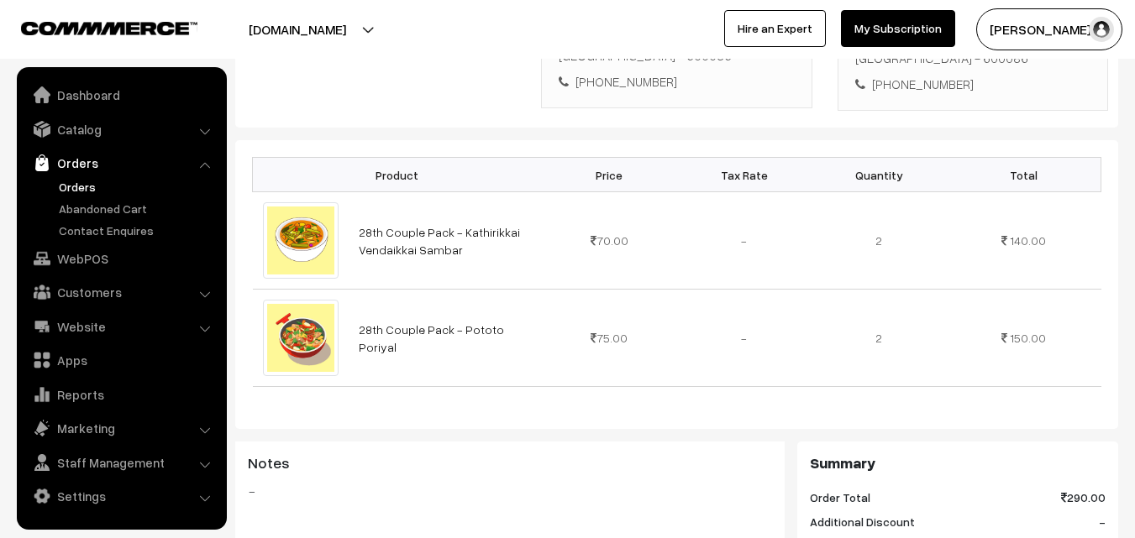
scroll to position [252, 0]
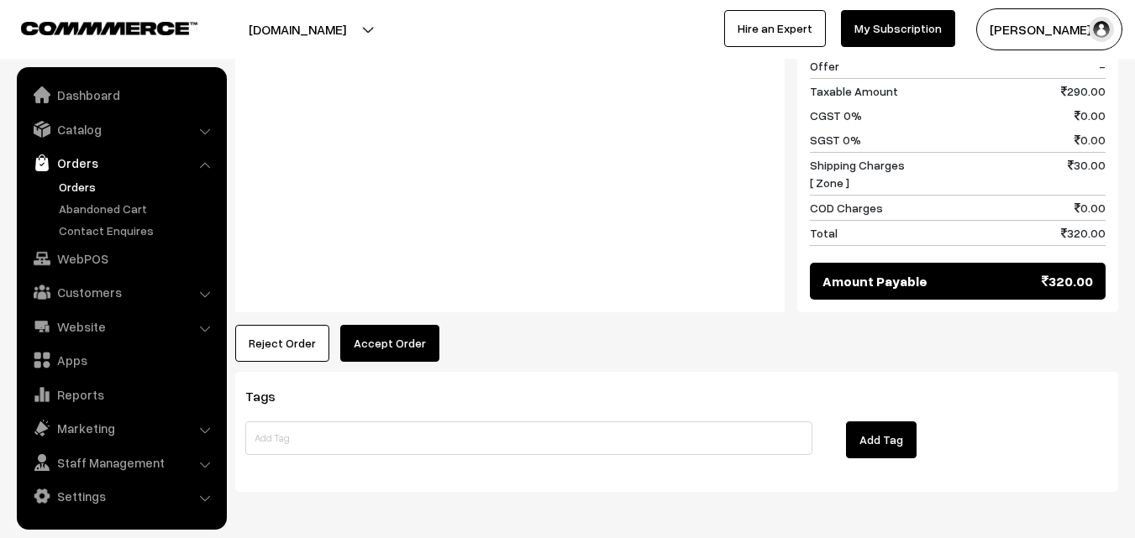
click at [397, 325] on button "Accept Order" at bounding box center [389, 343] width 99 height 37
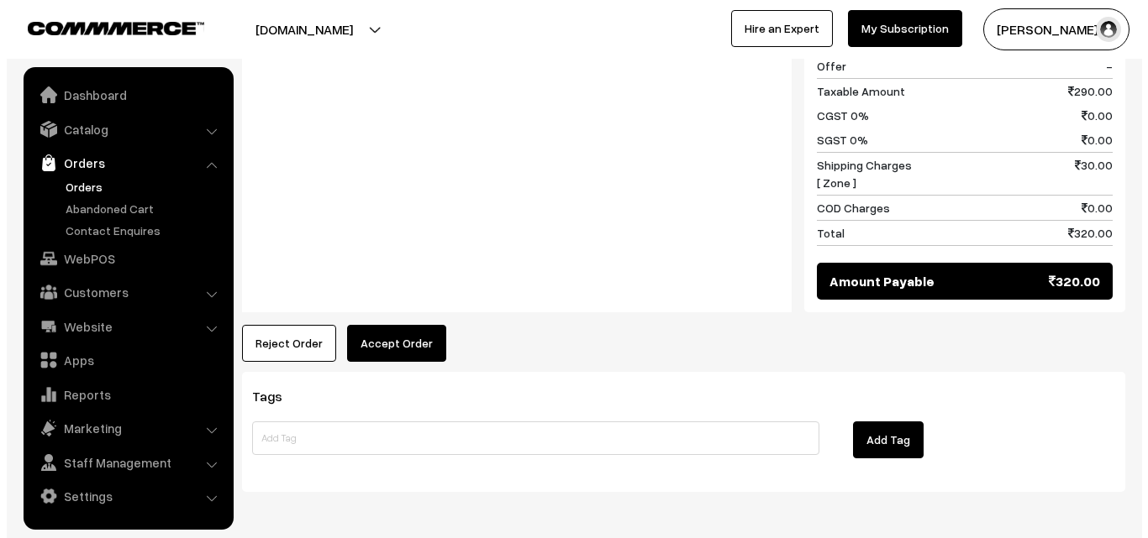
scroll to position [927, 0]
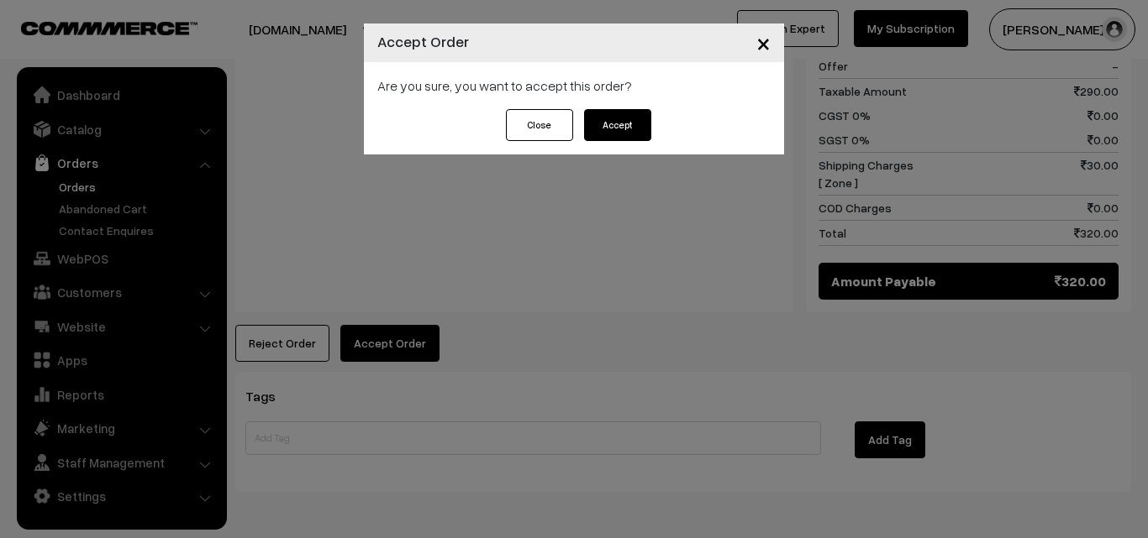
click at [626, 99] on div "Are you sure, you want to accept this order?" at bounding box center [574, 85] width 420 height 47
click at [625, 116] on button "Accept" at bounding box center [617, 125] width 67 height 32
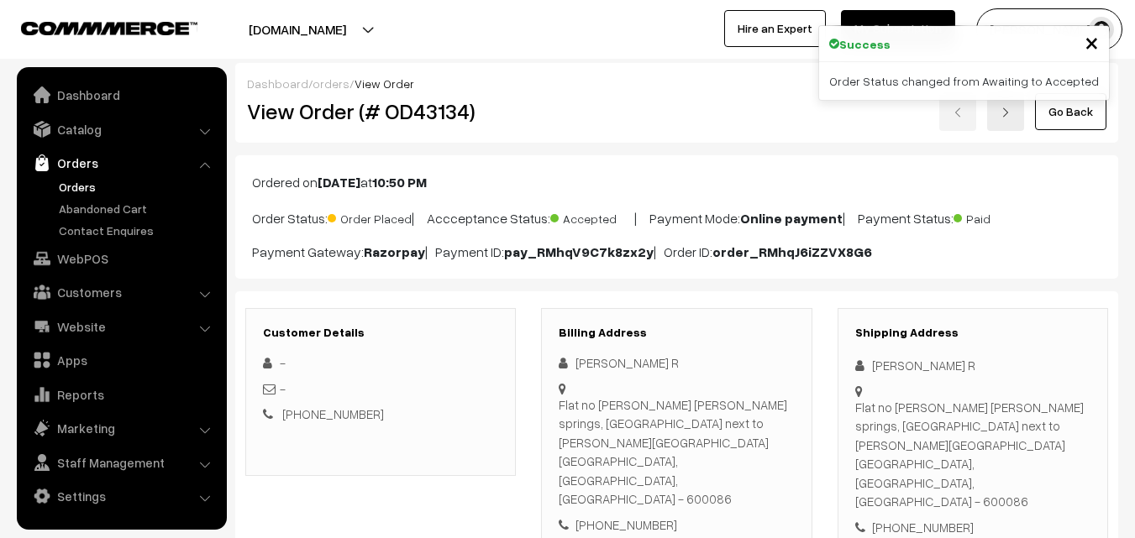
scroll to position [84, 0]
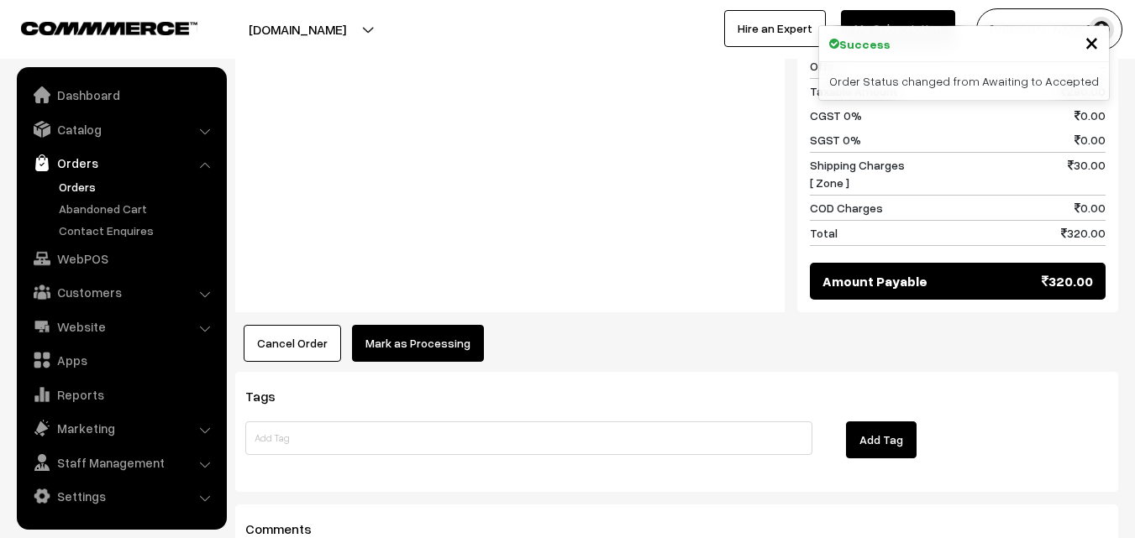
click at [381, 325] on button "Mark as Processing" at bounding box center [418, 343] width 132 height 37
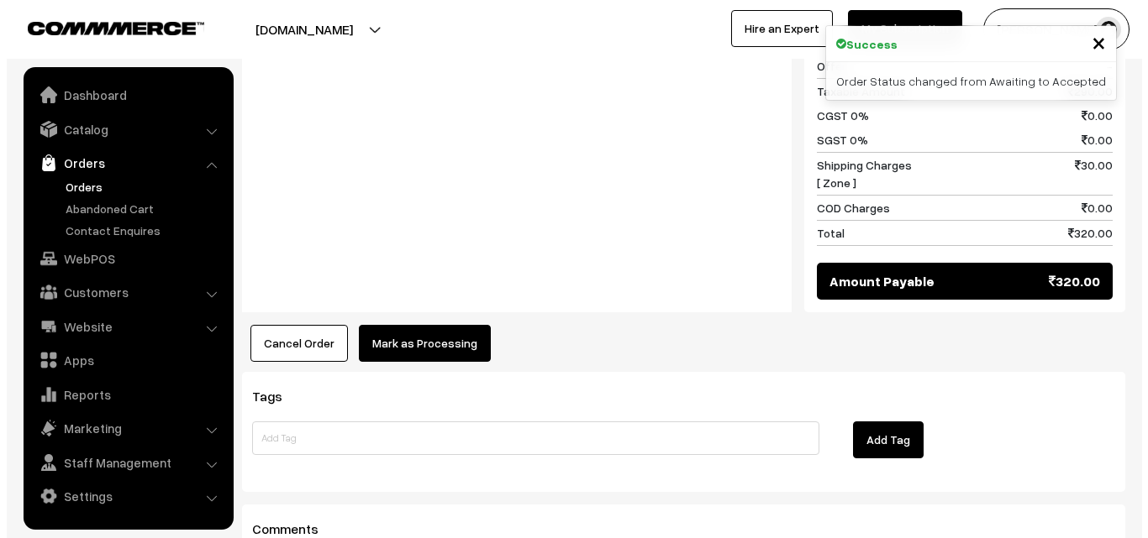
scroll to position [927, 0]
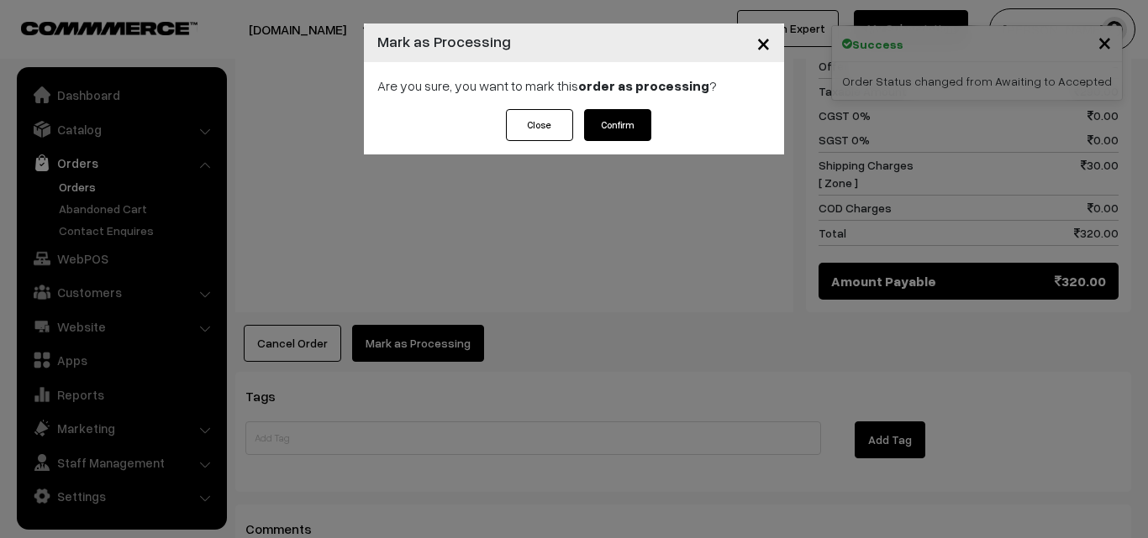
click at [617, 123] on button "Confirm" at bounding box center [617, 125] width 67 height 32
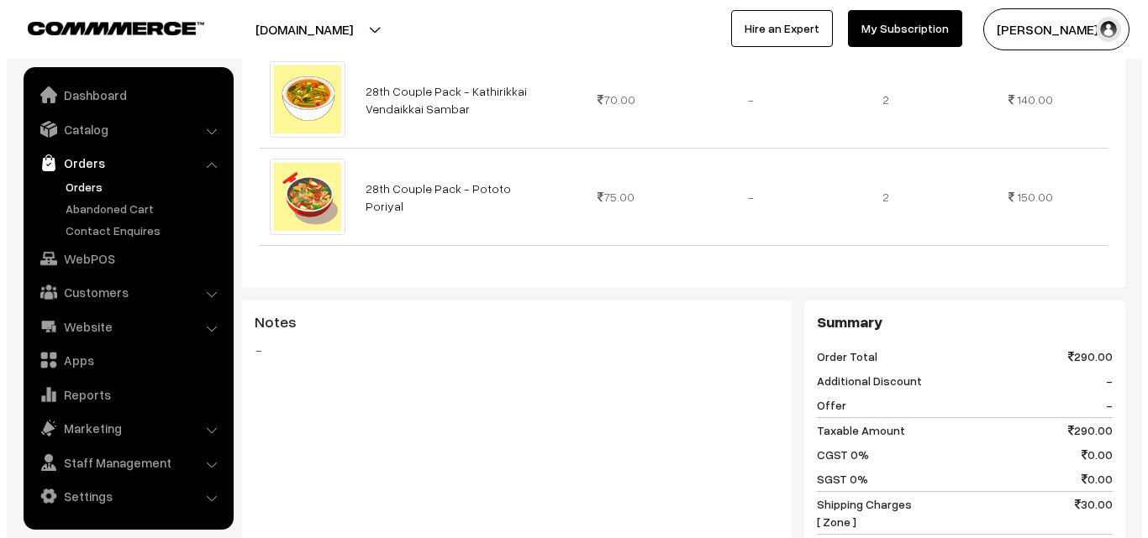
scroll to position [672, 0]
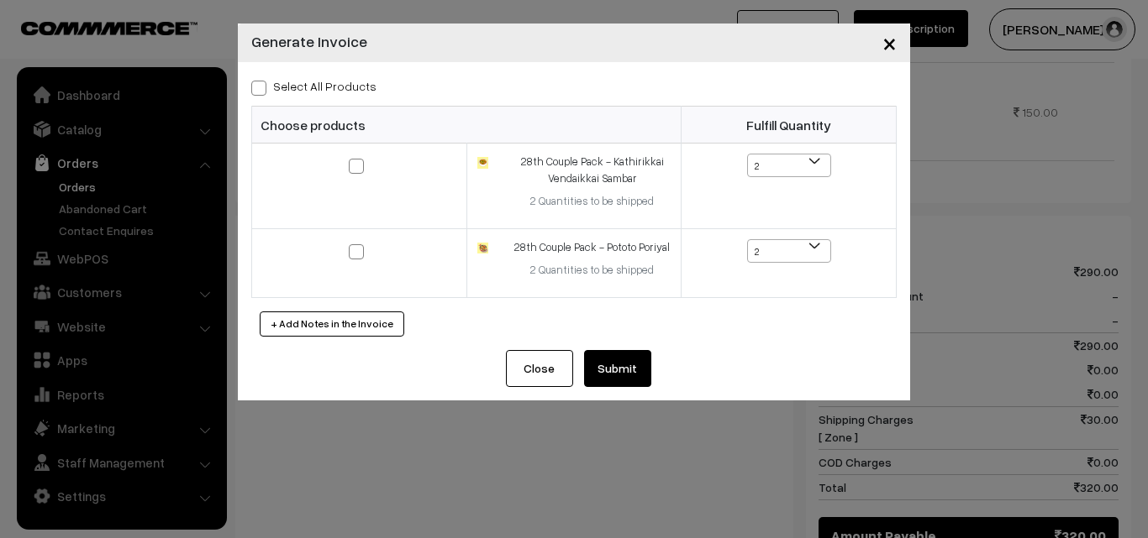
click at [360, 95] on div "Select All Products" at bounding box center [573, 86] width 645 height 20
click at [342, 87] on label "Select All Products" at bounding box center [313, 86] width 125 height 18
click at [262, 87] on input "Select All Products" at bounding box center [256, 85] width 11 height 11
checkbox input "true"
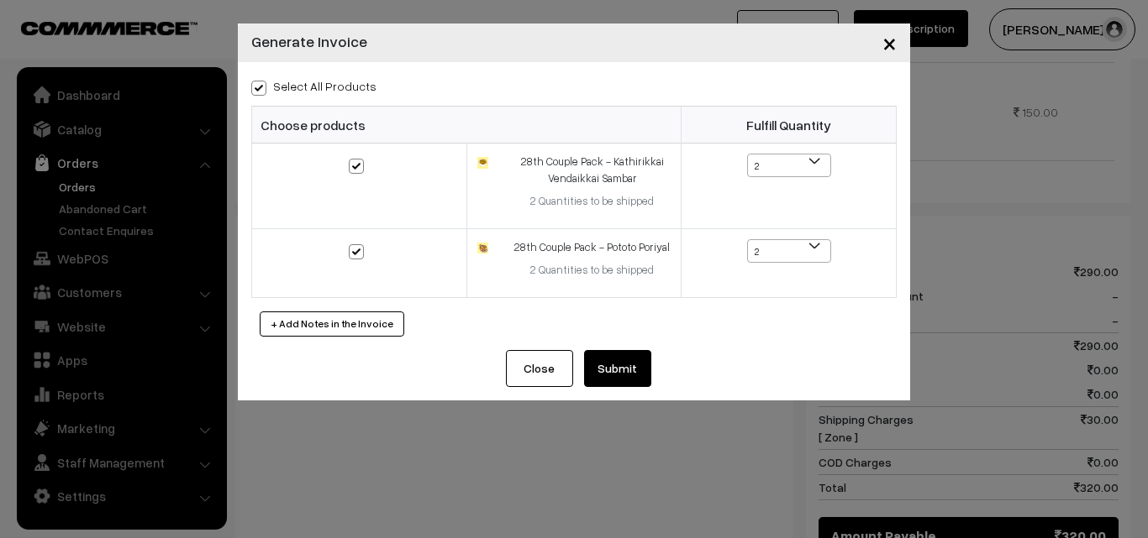
checkbox input "true"
click at [596, 352] on button "Submit" at bounding box center [617, 368] width 67 height 37
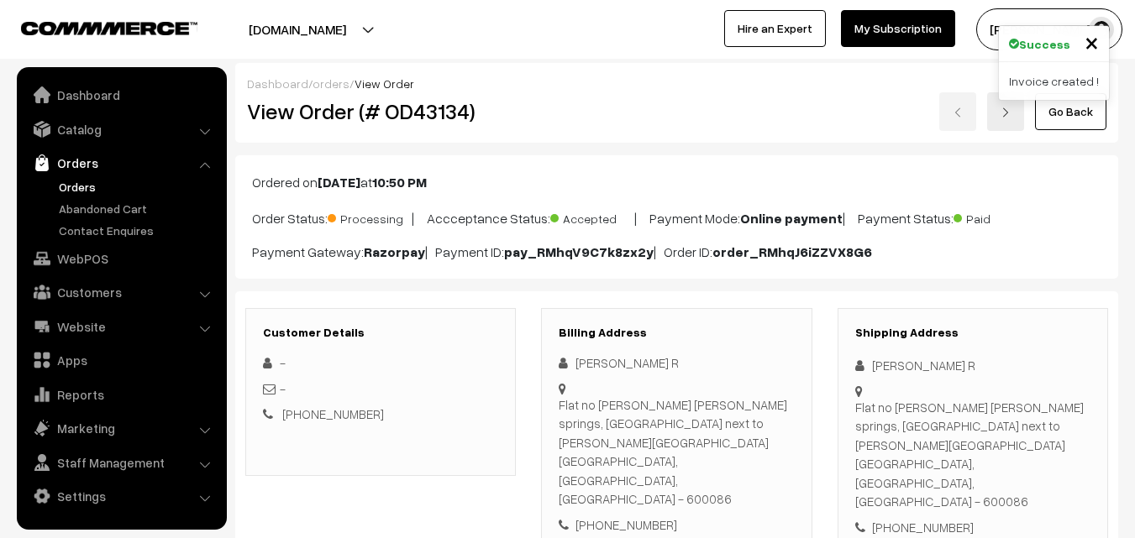
scroll to position [1092, 0]
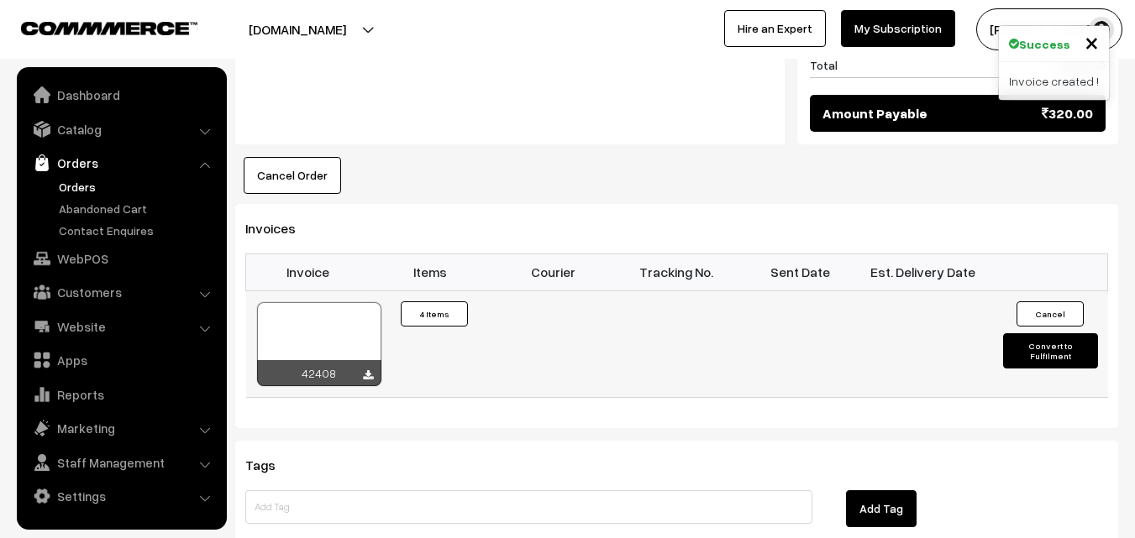
click at [328, 302] on div at bounding box center [319, 344] width 124 height 84
click at [87, 184] on link "Orders" at bounding box center [138, 187] width 166 height 18
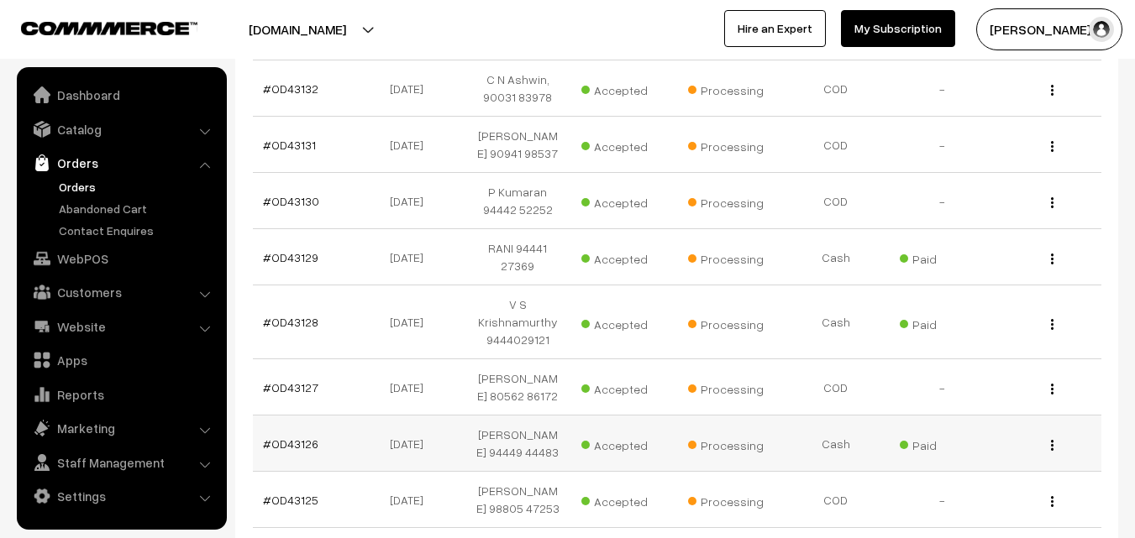
scroll to position [656, 0]
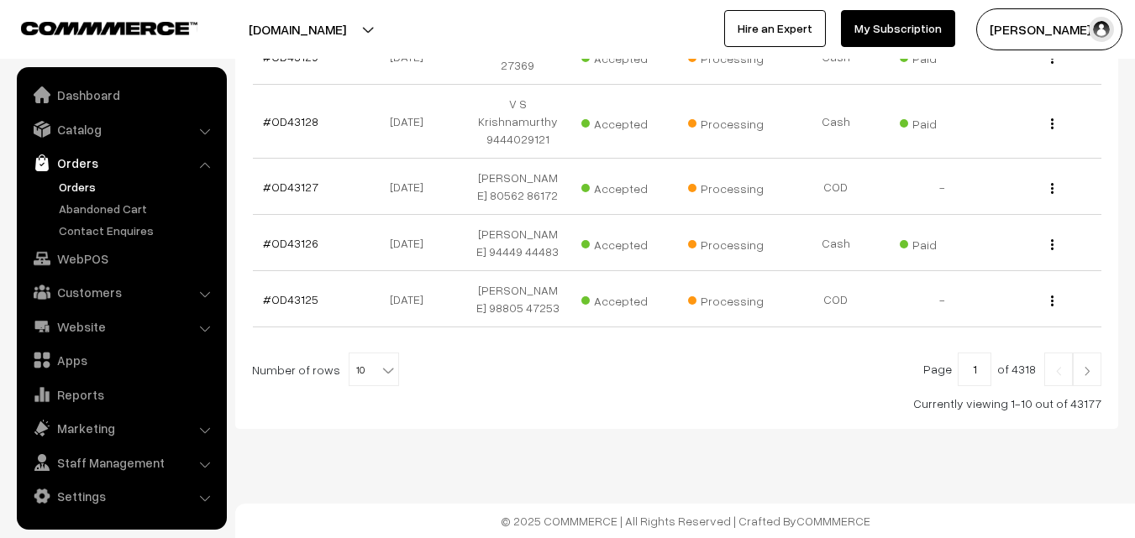
click at [391, 366] on div at bounding box center [676, 370] width 849 height 34
click at [380, 369] on b at bounding box center [388, 370] width 17 height 17
select select "80"
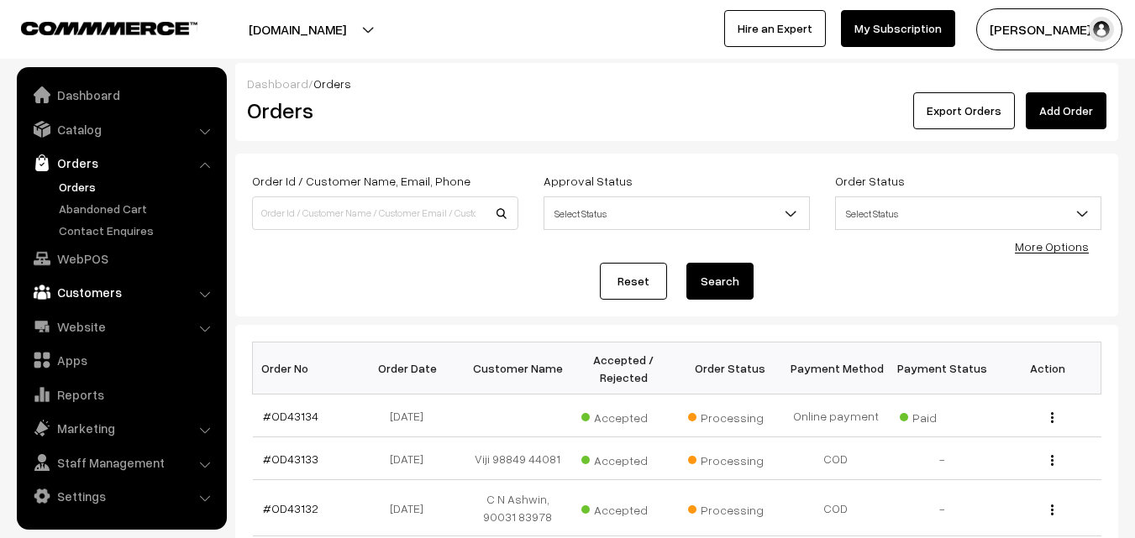
click at [97, 298] on link "Customers" at bounding box center [121, 292] width 200 height 30
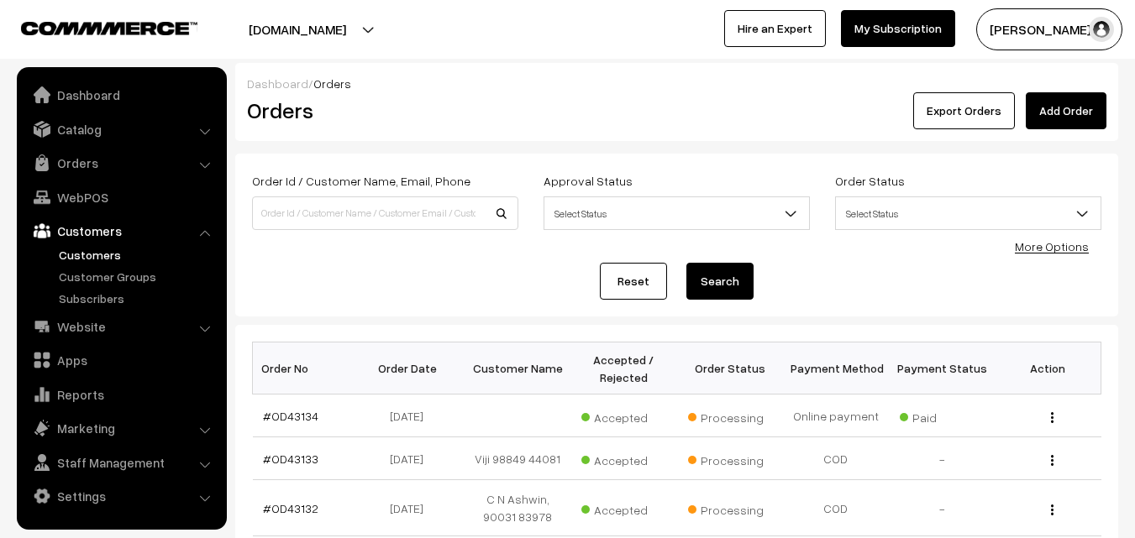
click at [102, 246] on link "Customers" at bounding box center [138, 255] width 166 height 18
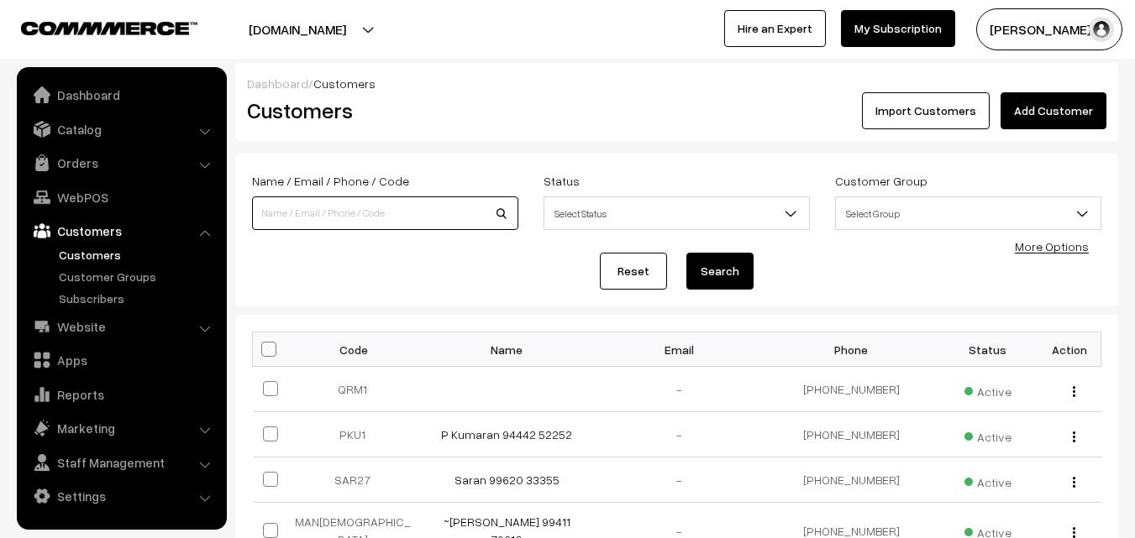
click at [311, 212] on input at bounding box center [385, 214] width 266 height 34
type input "shrilatha"
click at [686, 253] on button "Search" at bounding box center [719, 271] width 67 height 37
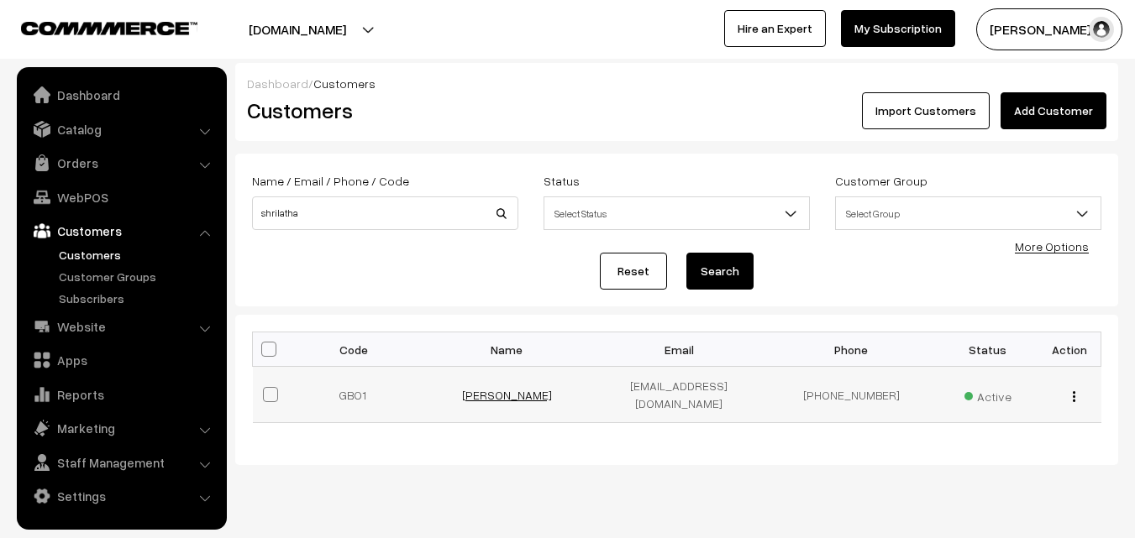
click at [491, 397] on link "[PERSON_NAME]" at bounding box center [507, 395] width 90 height 14
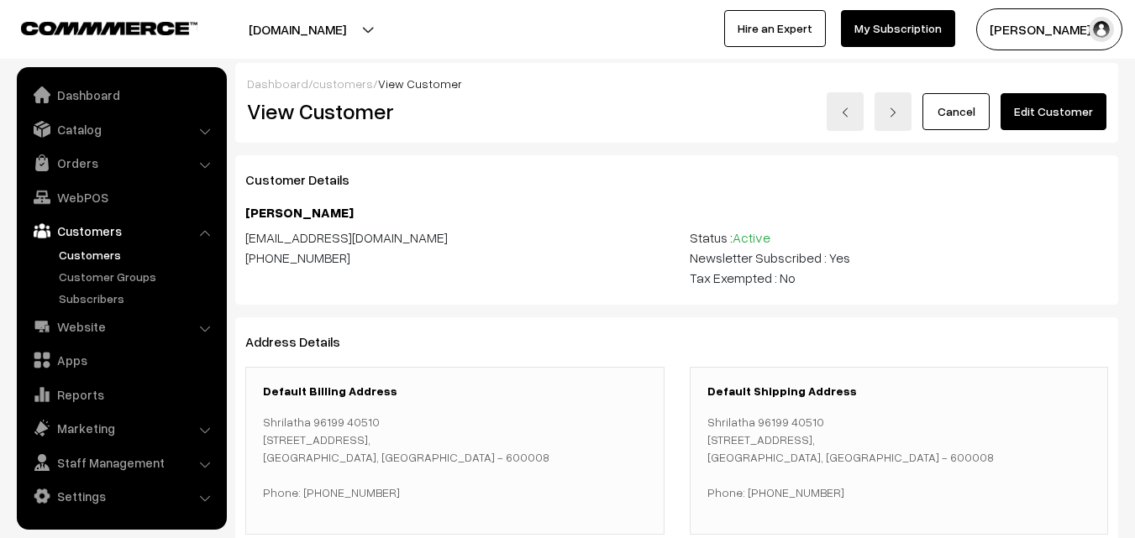
drag, startPoint x: 390, startPoint y: 251, endPoint x: 266, endPoint y: 255, distance: 123.6
click at [266, 255] on div "[PHONE_NUMBER]" at bounding box center [454, 258] width 419 height 20
copy div "9619940510"
click at [80, 160] on link "Orders" at bounding box center [121, 163] width 200 height 30
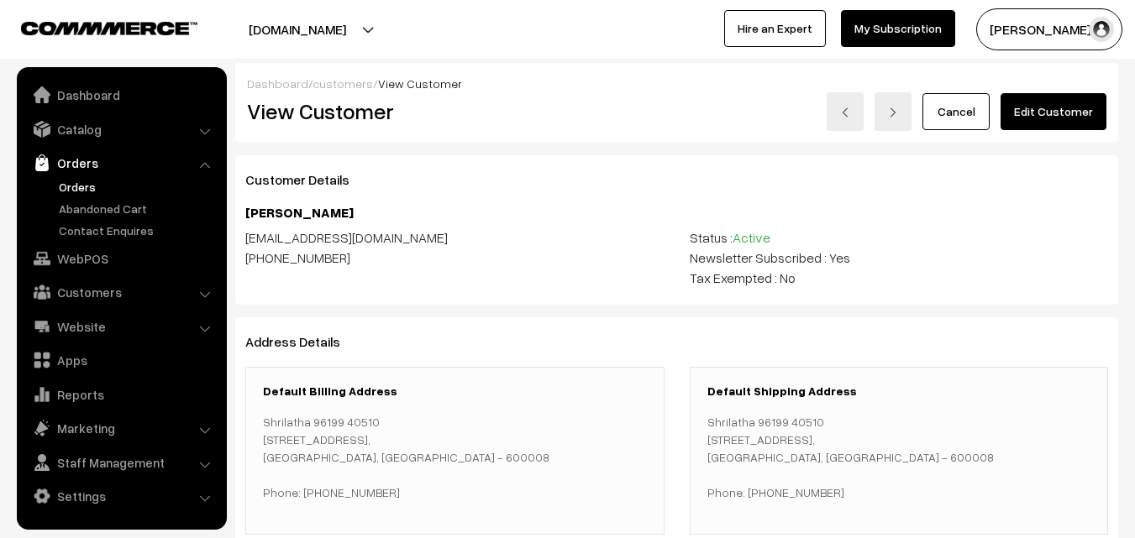
click at [83, 183] on link "Orders" at bounding box center [138, 187] width 166 height 18
